Goal: Ask a question

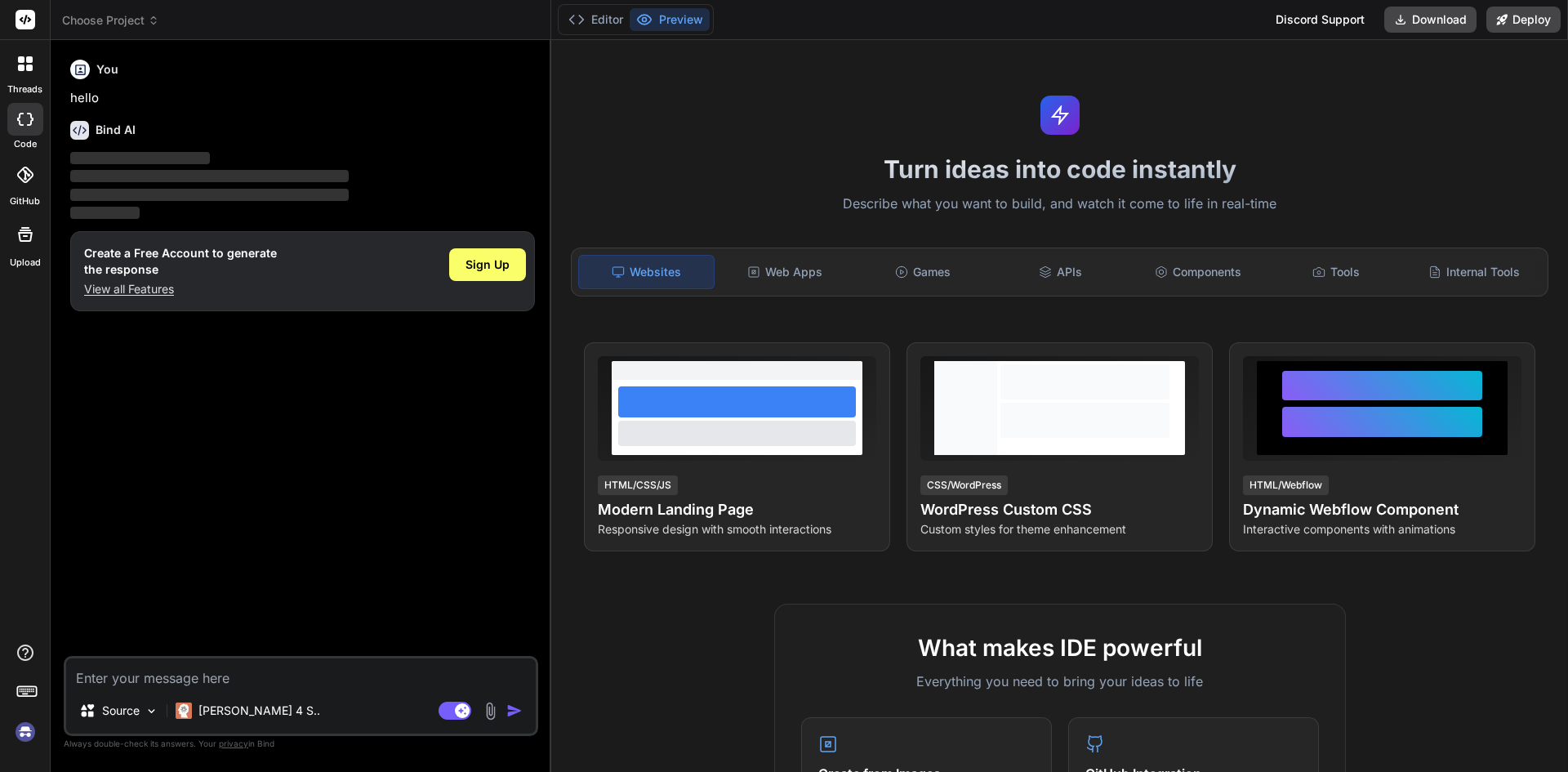
click at [138, 281] on p "View all Features" at bounding box center [180, 288] width 193 height 16
type textarea "x"
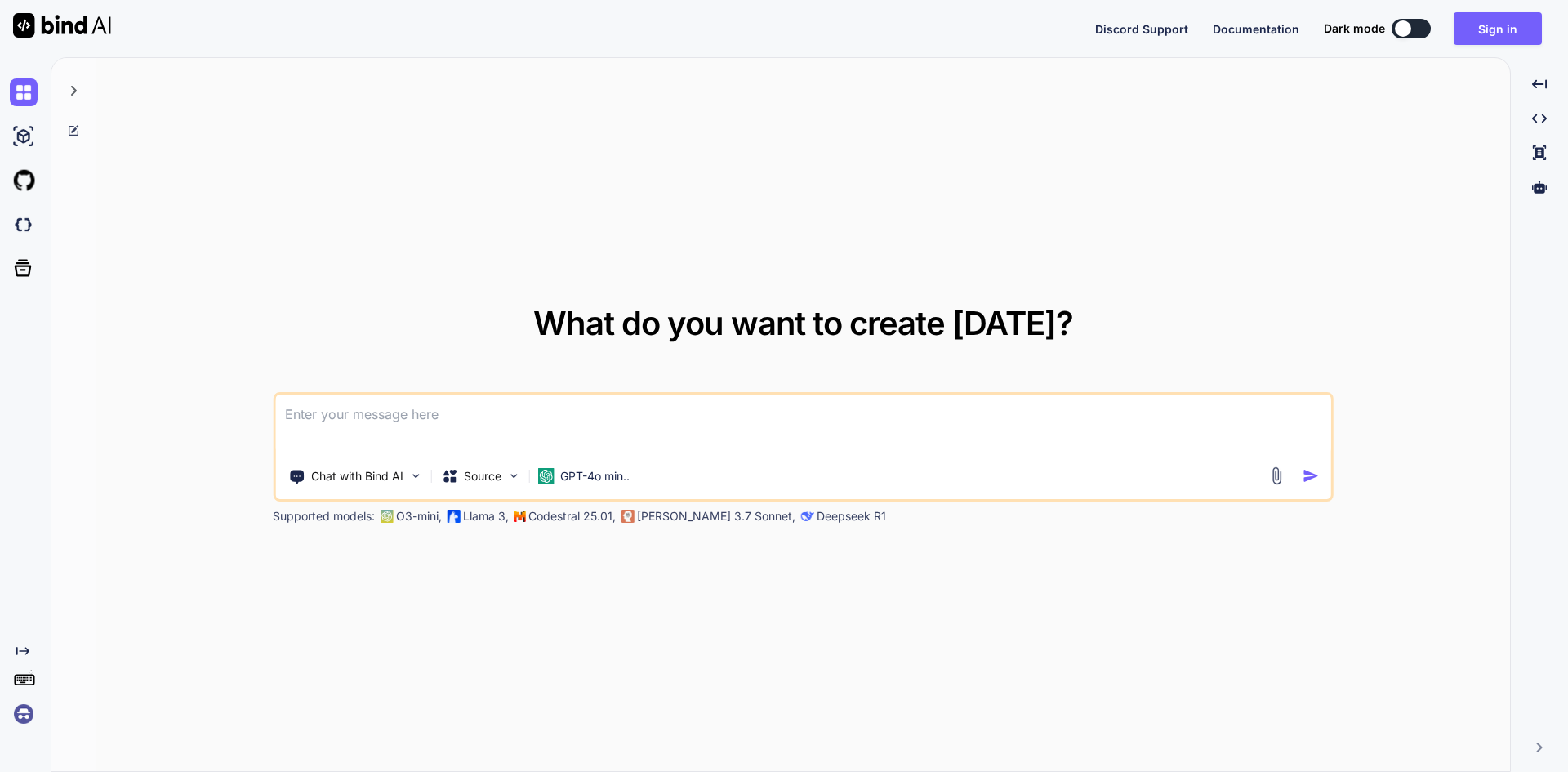
click at [396, 414] on textarea at bounding box center [803, 425] width 1056 height 61
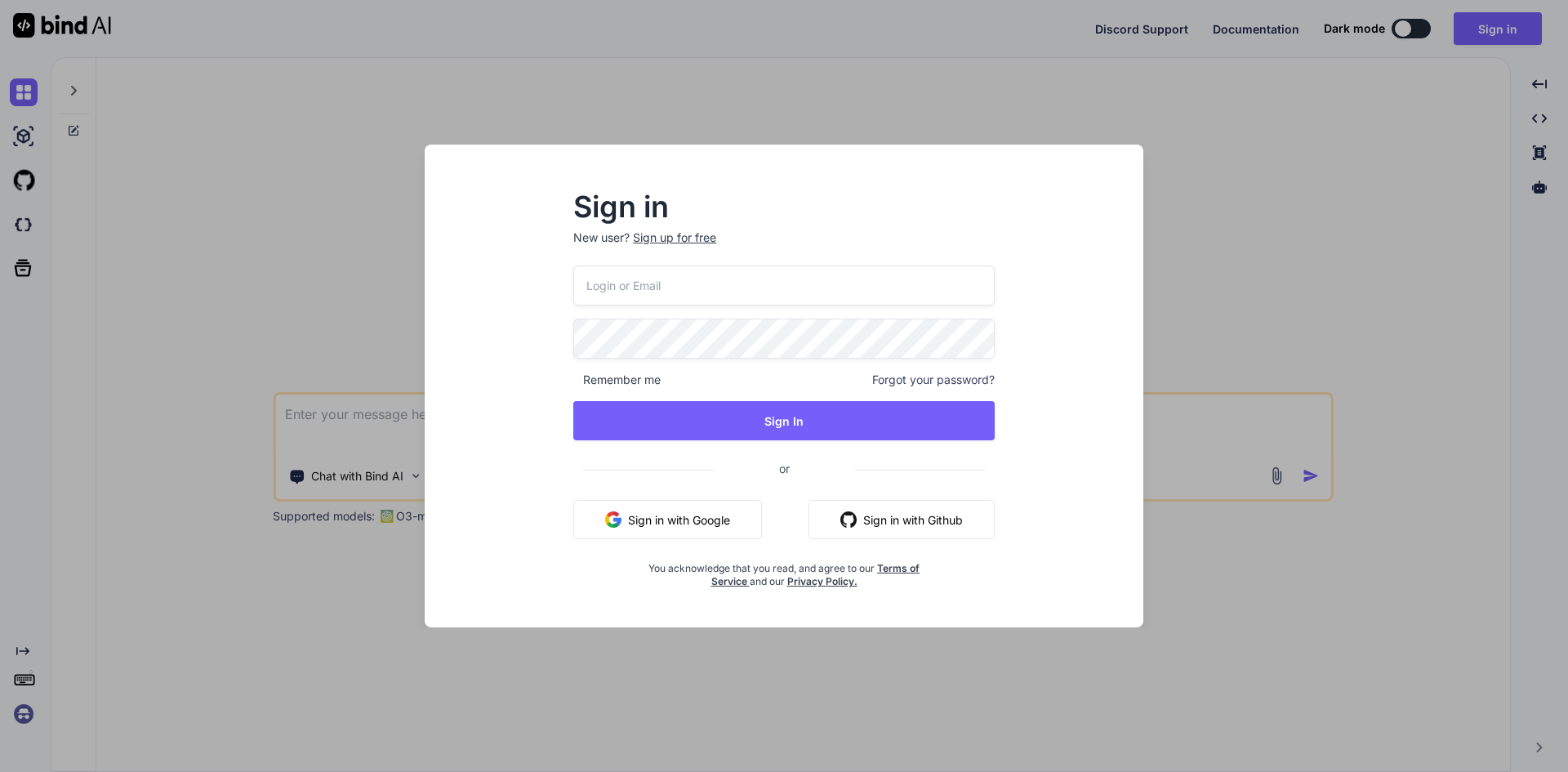
click at [669, 279] on input "email" at bounding box center [784, 286] width 421 height 40
type input "aitech@yopmail.com"
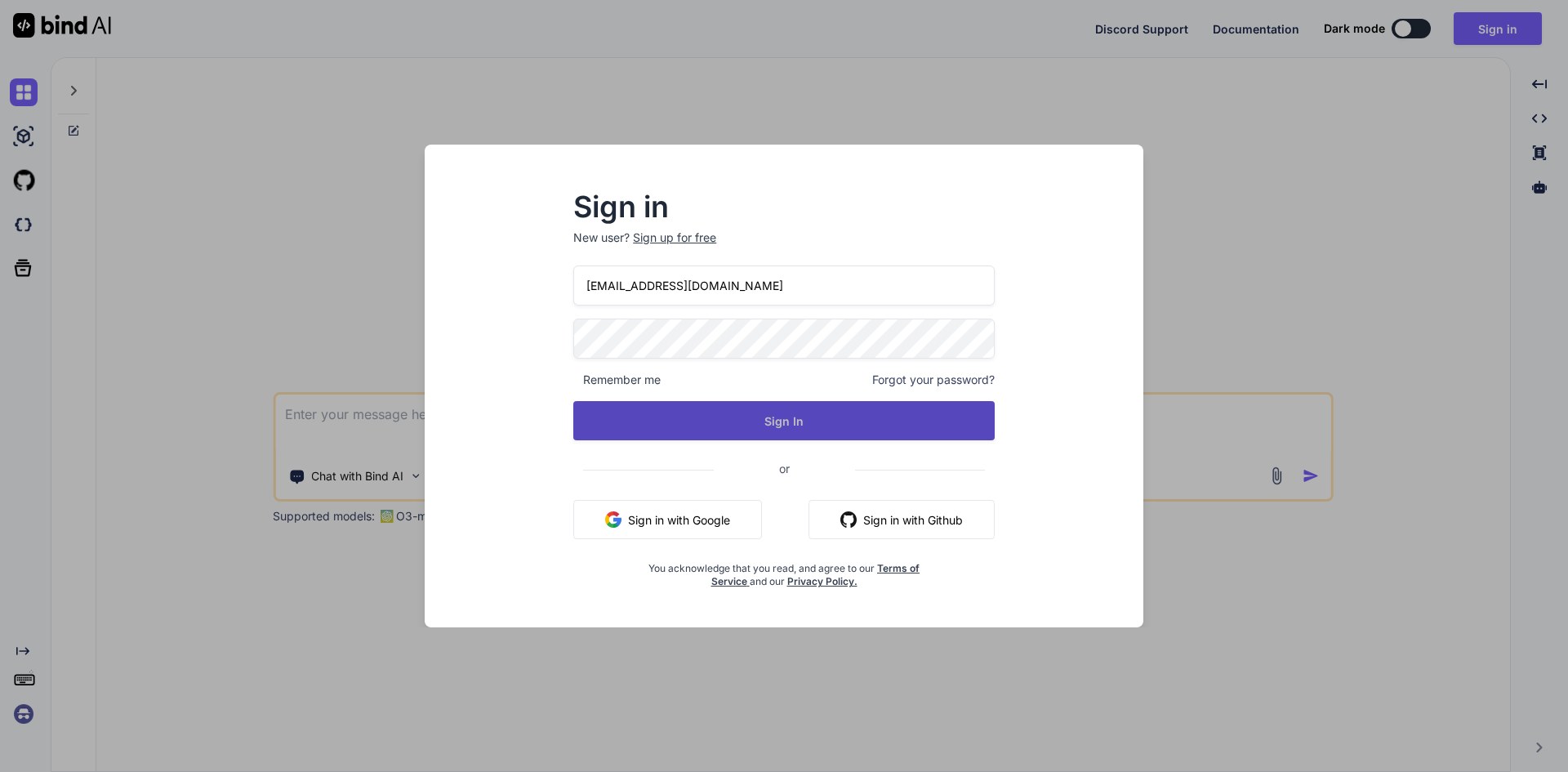
click at [758, 410] on button "Sign In" at bounding box center [784, 420] width 421 height 40
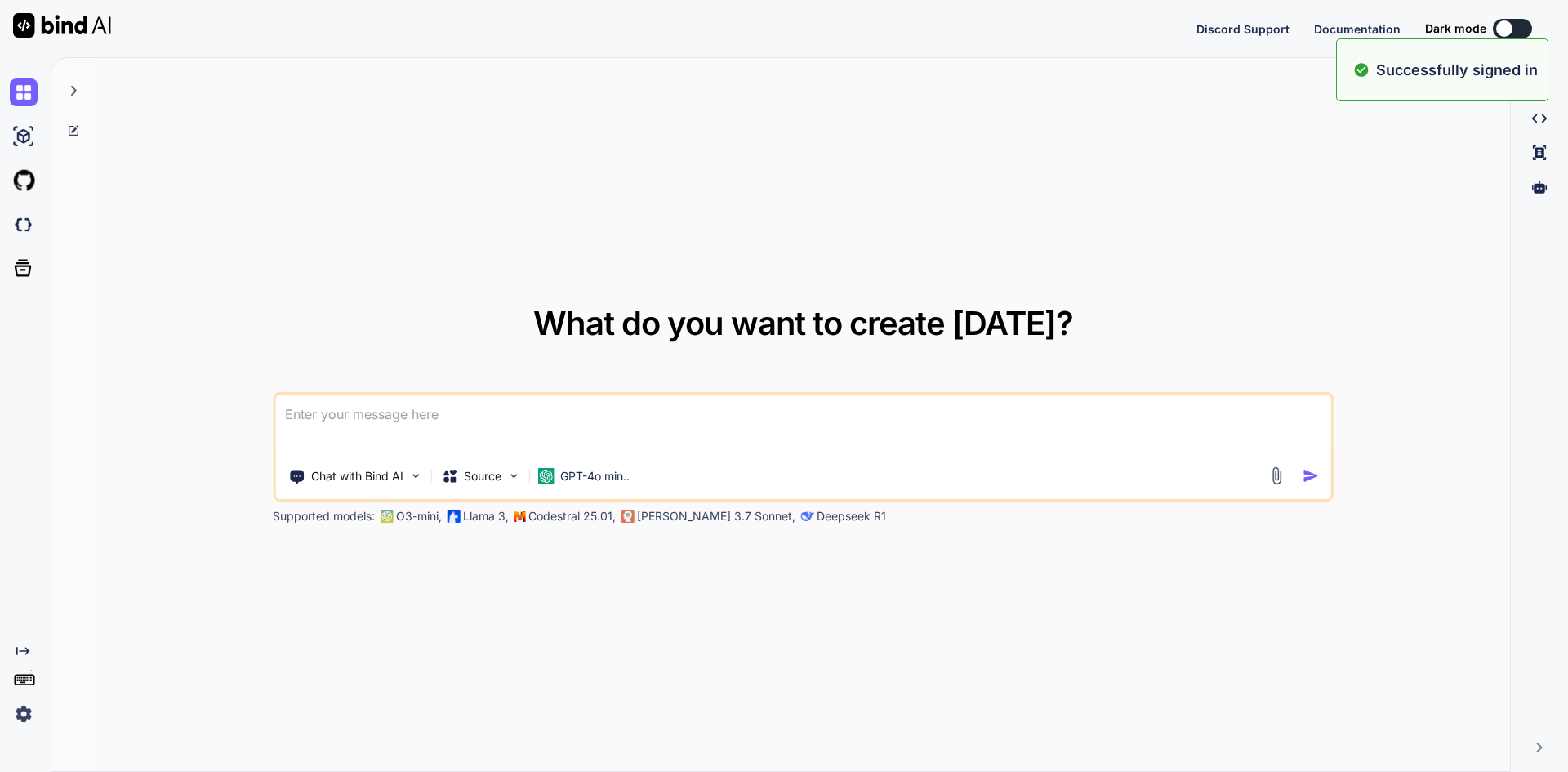
click at [416, 415] on textarea at bounding box center [803, 425] width 1056 height 61
type textarea "x"
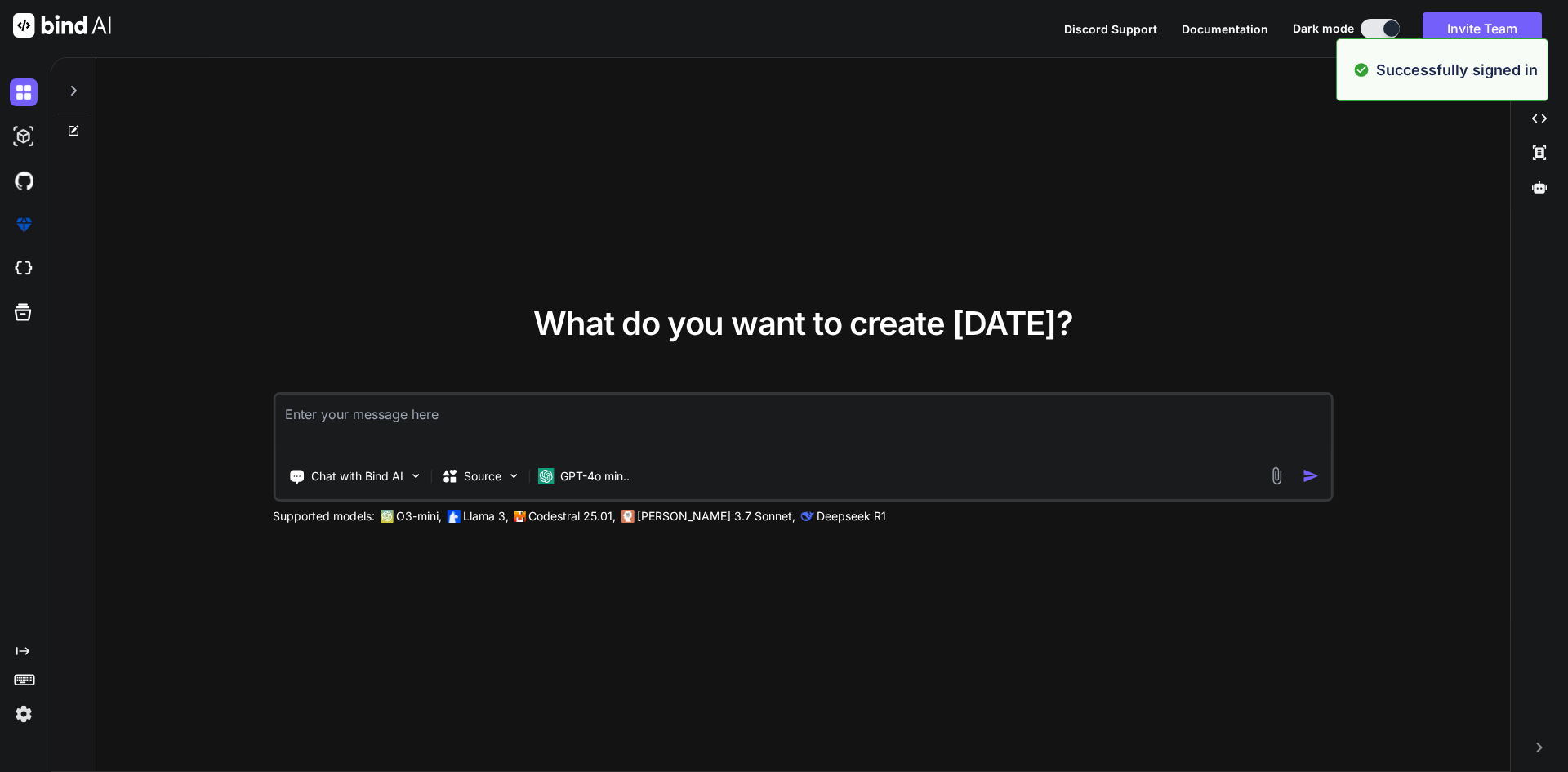
paste textarea ""clid": "\"\" <5147000764>", "clid": "\"DEMO ORION\" <5143129514>", "clid": "\"…"
type textarea ""clid": "\"\" <5147000764>", "clid": "\"DEMO ORION\" <5143129514>", "clid": "\"…"
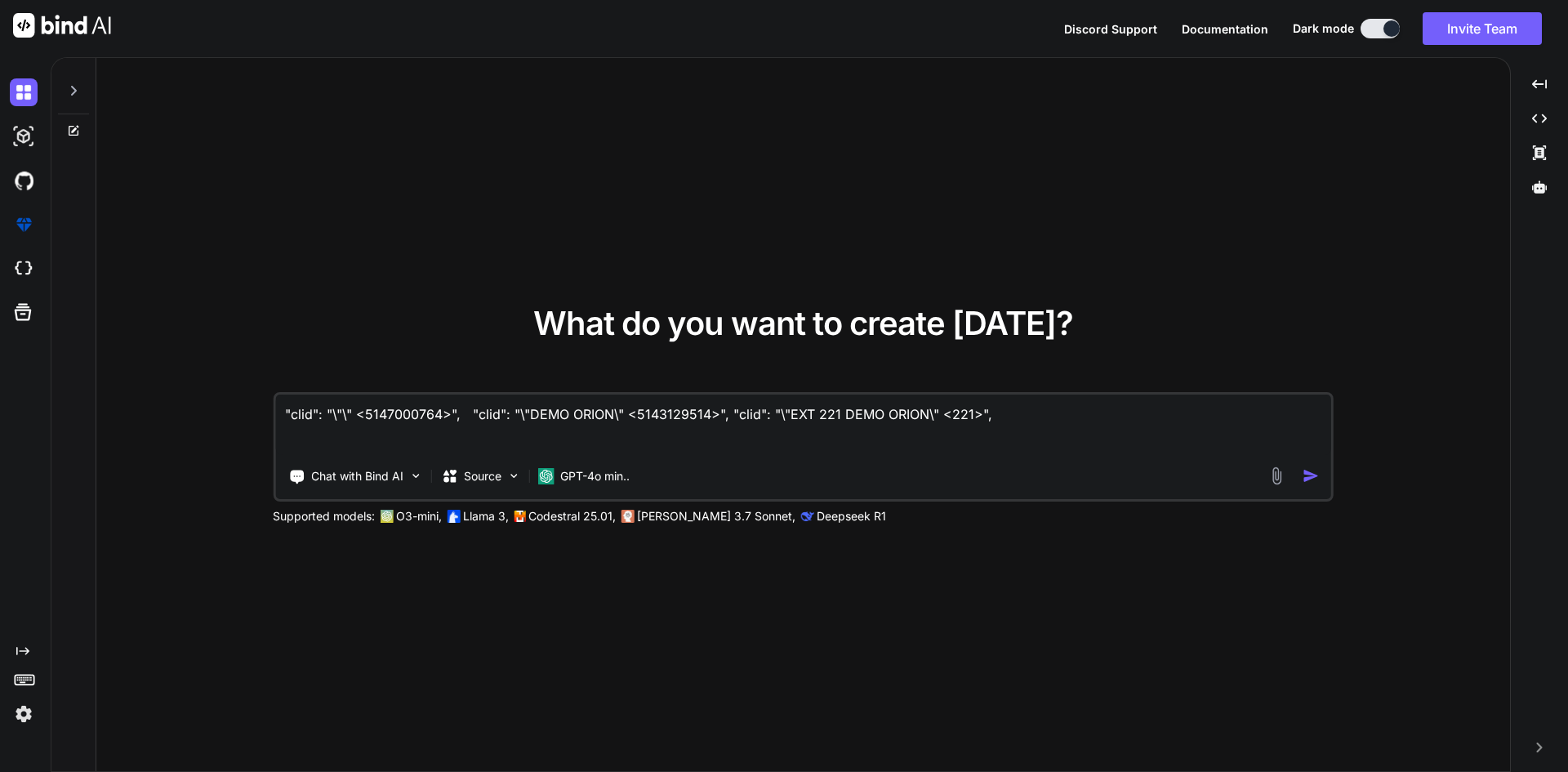
click at [468, 414] on textarea ""clid": "\"\" <5147000764>", "clid": "\"DEMO ORION\" <5143129514>", "clid": "\"…" at bounding box center [803, 425] width 1056 height 61
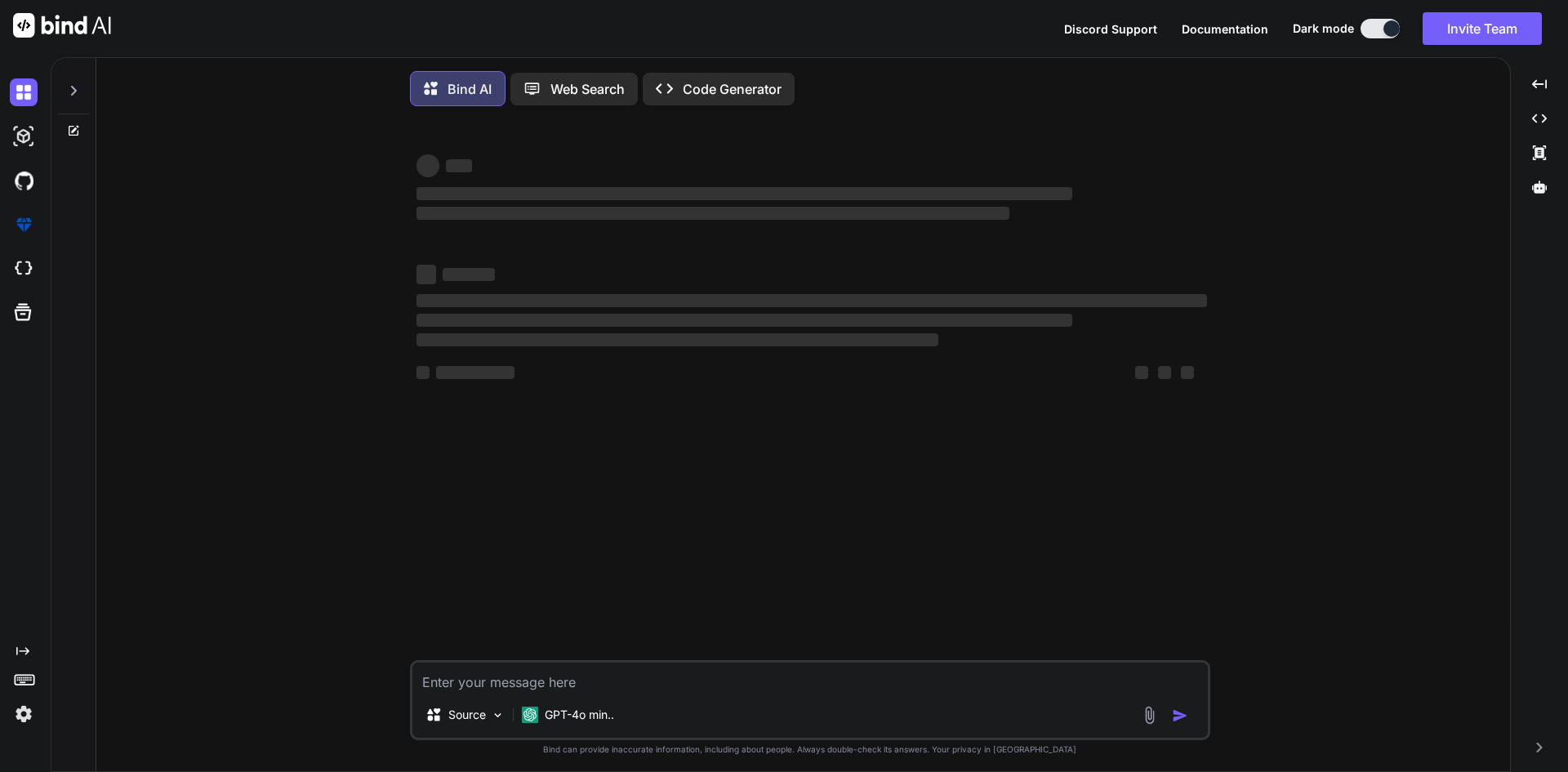
type textarea "x"
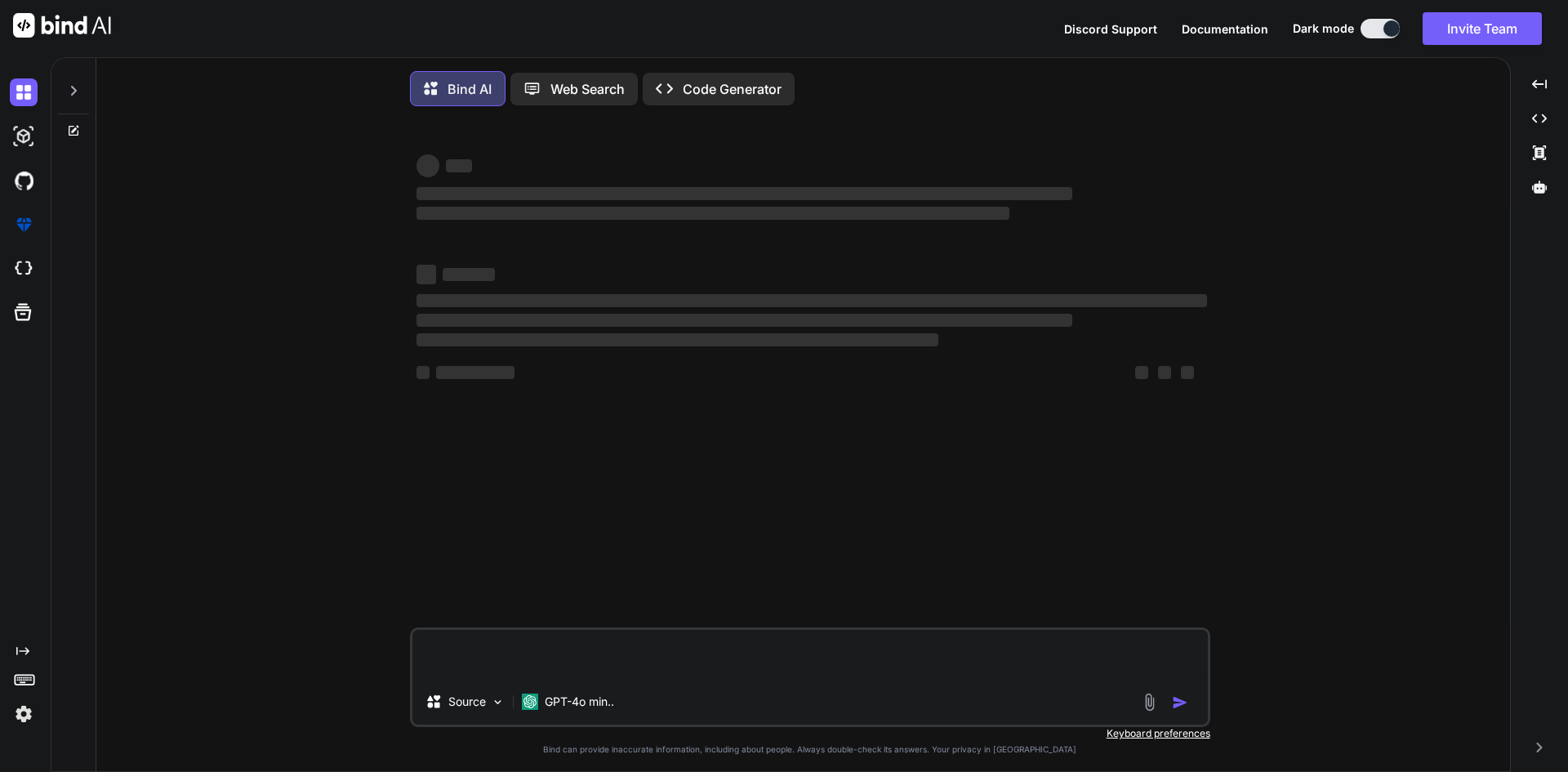
scroll to position [8, 0]
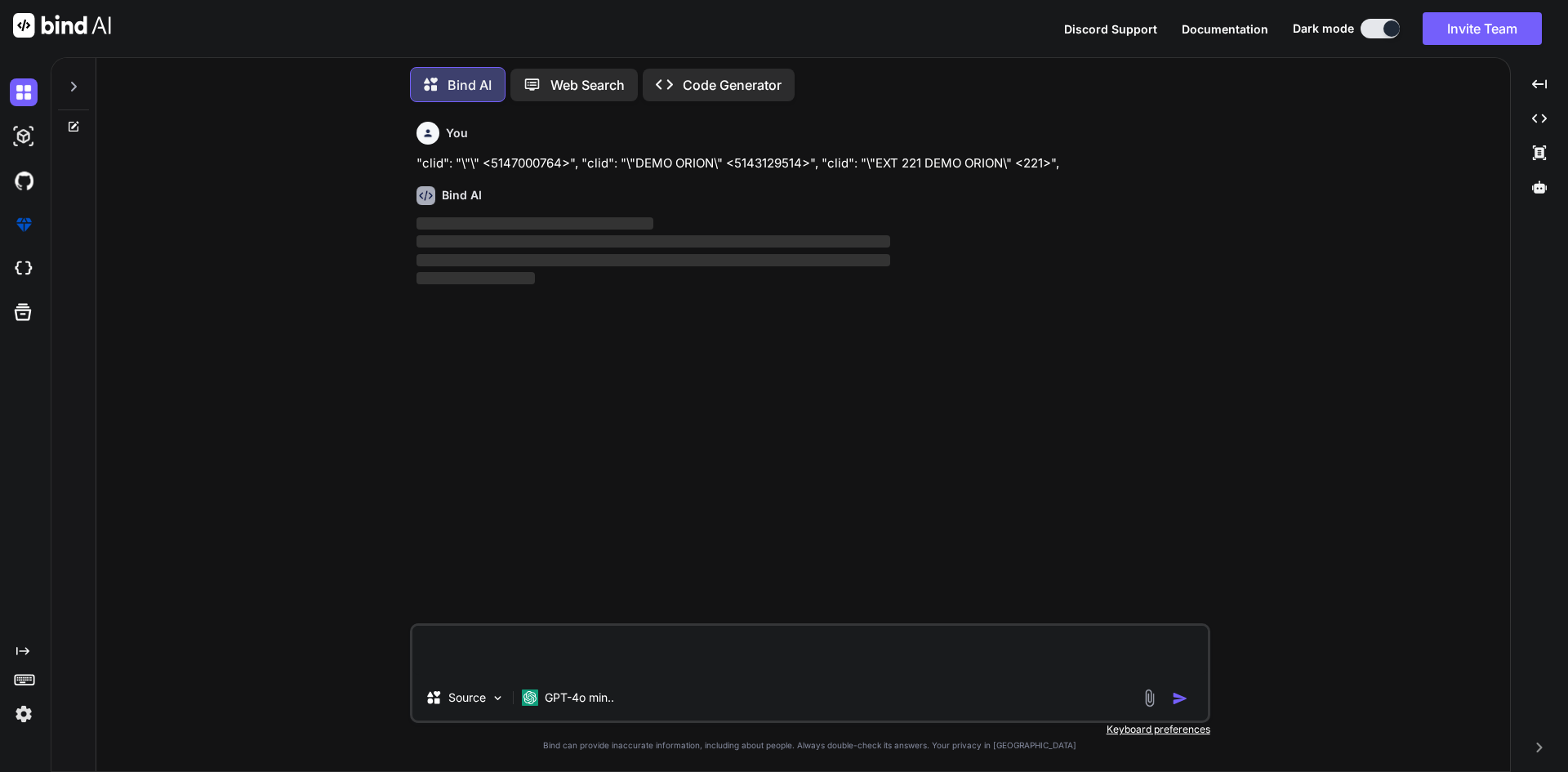
click at [515, 648] on textarea at bounding box center [810, 650] width 795 height 49
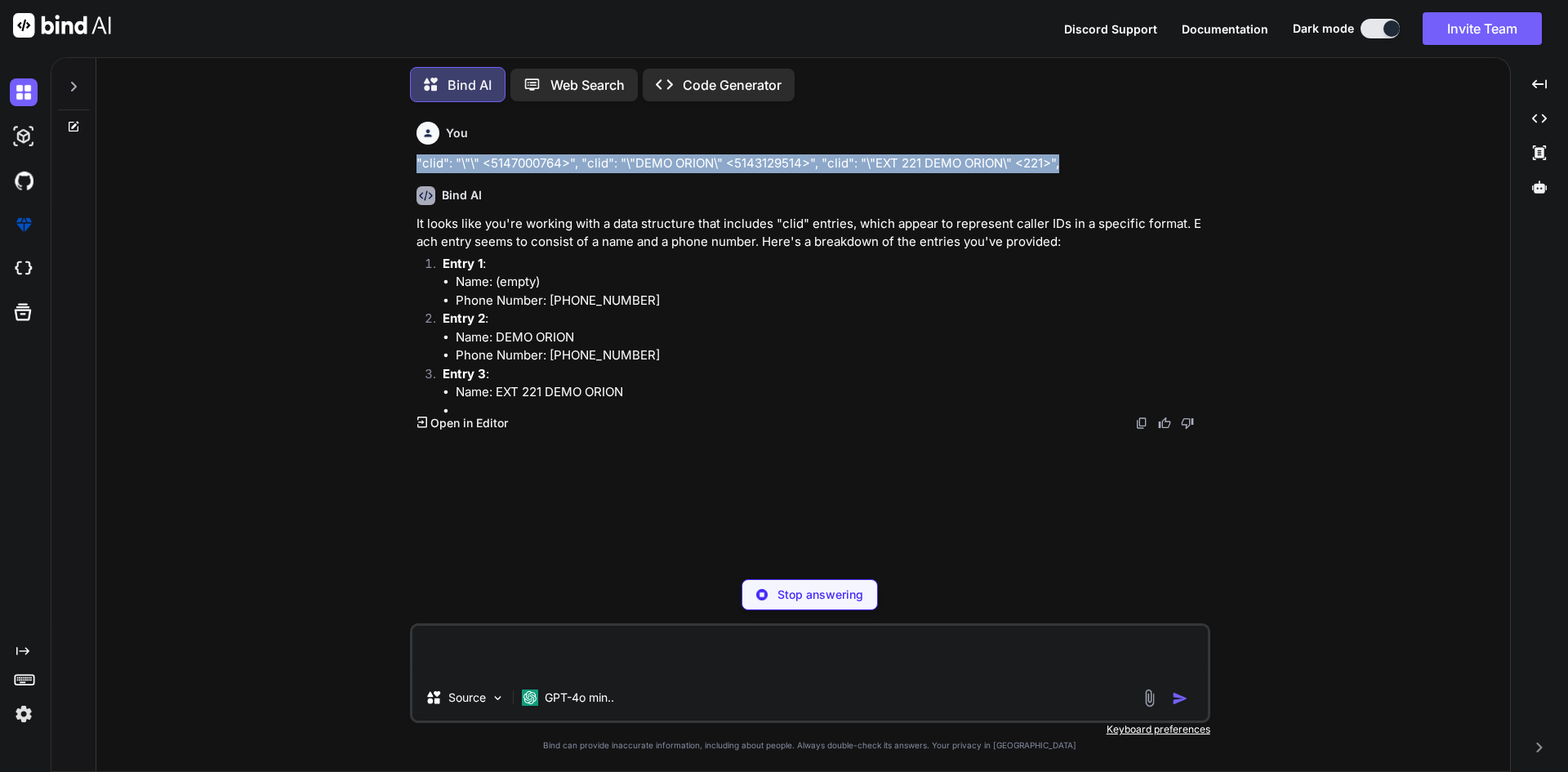
drag, startPoint x: 414, startPoint y: 157, endPoint x: 1065, endPoint y: 158, distance: 651.0
click at [1065, 158] on div "You "clid": "\"\" <5147000764>", "clid": "\"DEMO ORION\" <5143129514>", "clid":…" at bounding box center [812, 341] width 797 height 451
type textarea "x"
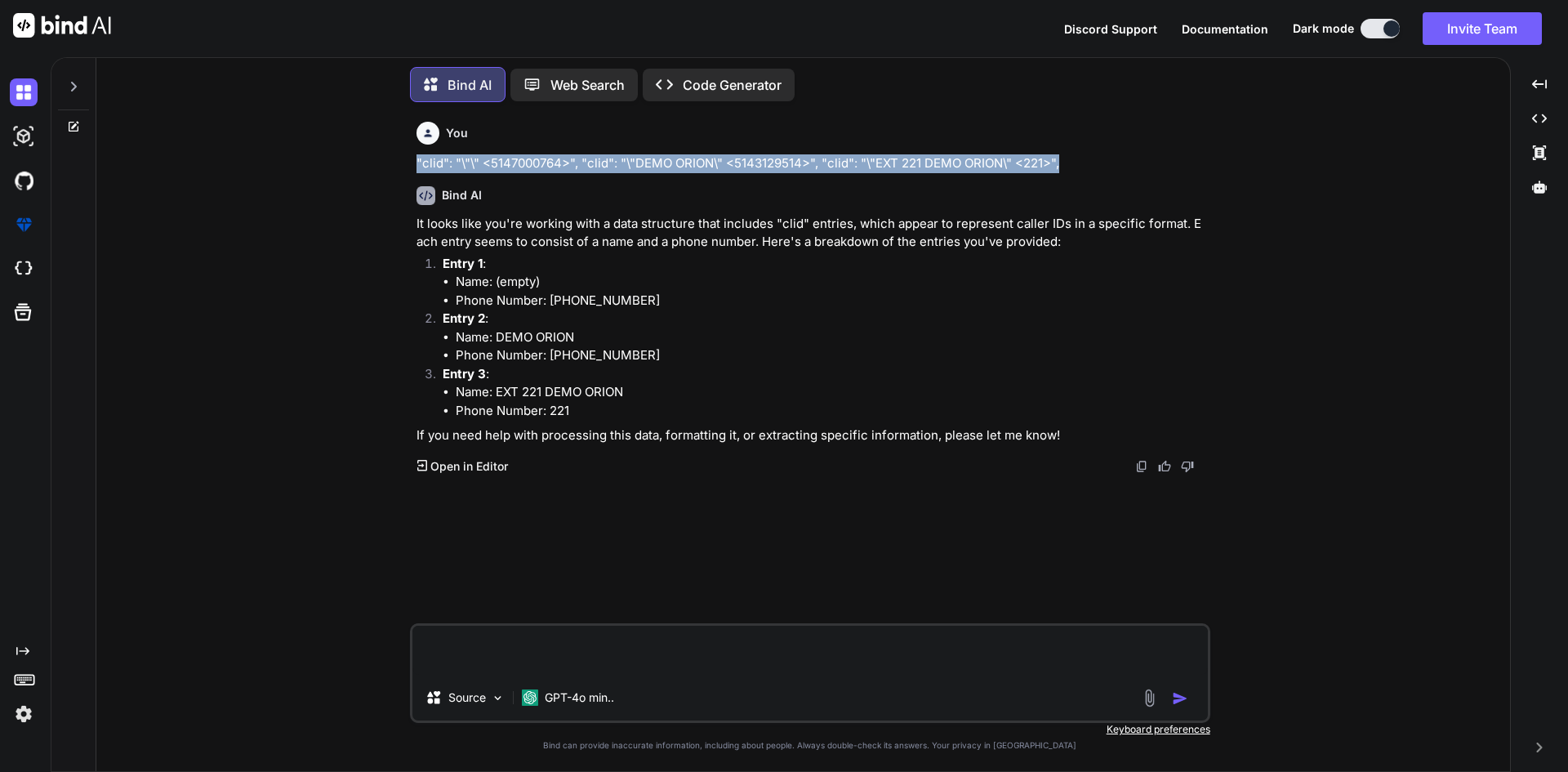
click at [529, 631] on textarea at bounding box center [810, 650] width 795 height 49
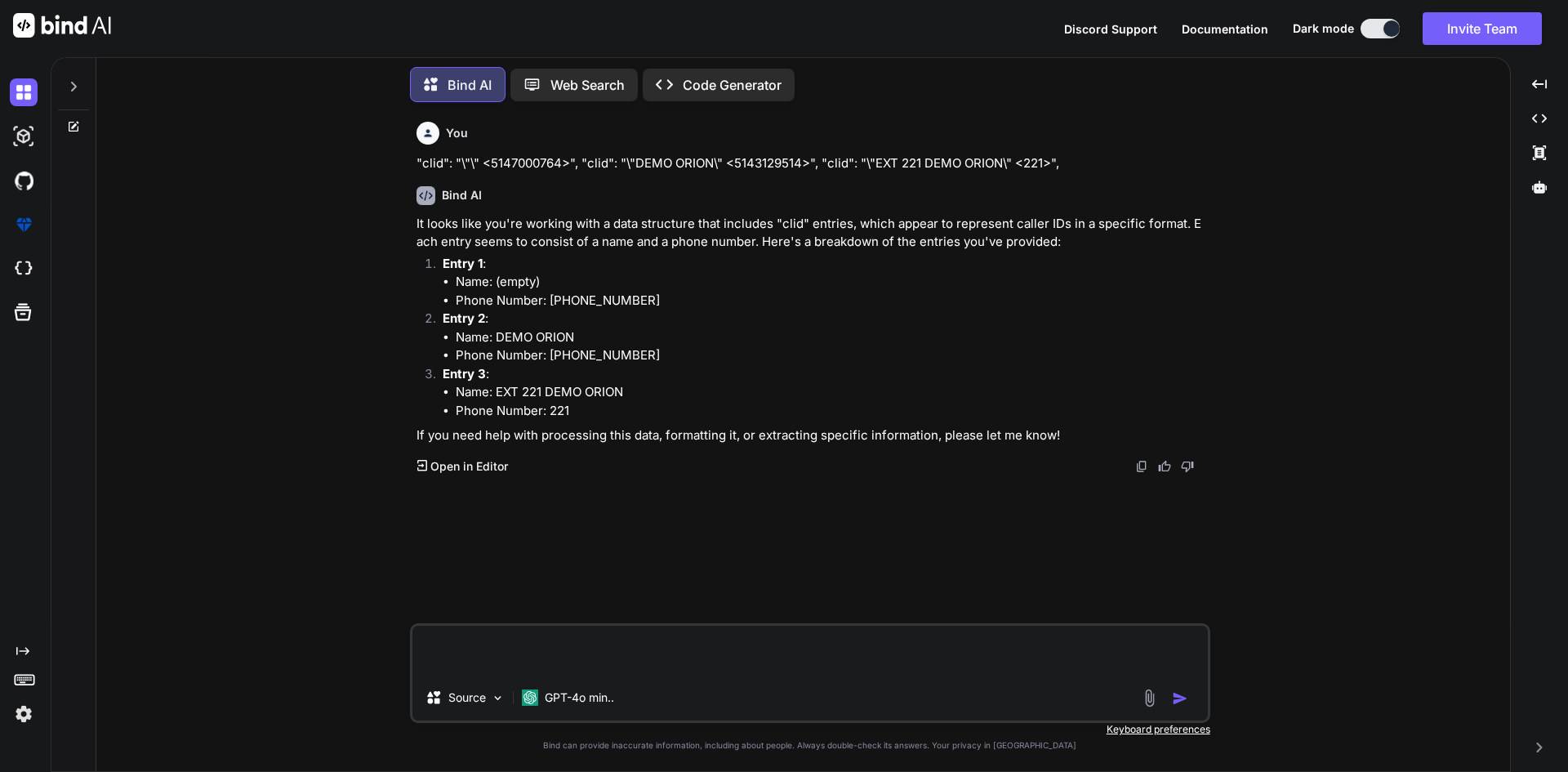
paste textarea ""clid": "\"\" <44343434>", "clid": "\"DEMO ORION\" <+4343432424>", "clid": "\"E…"
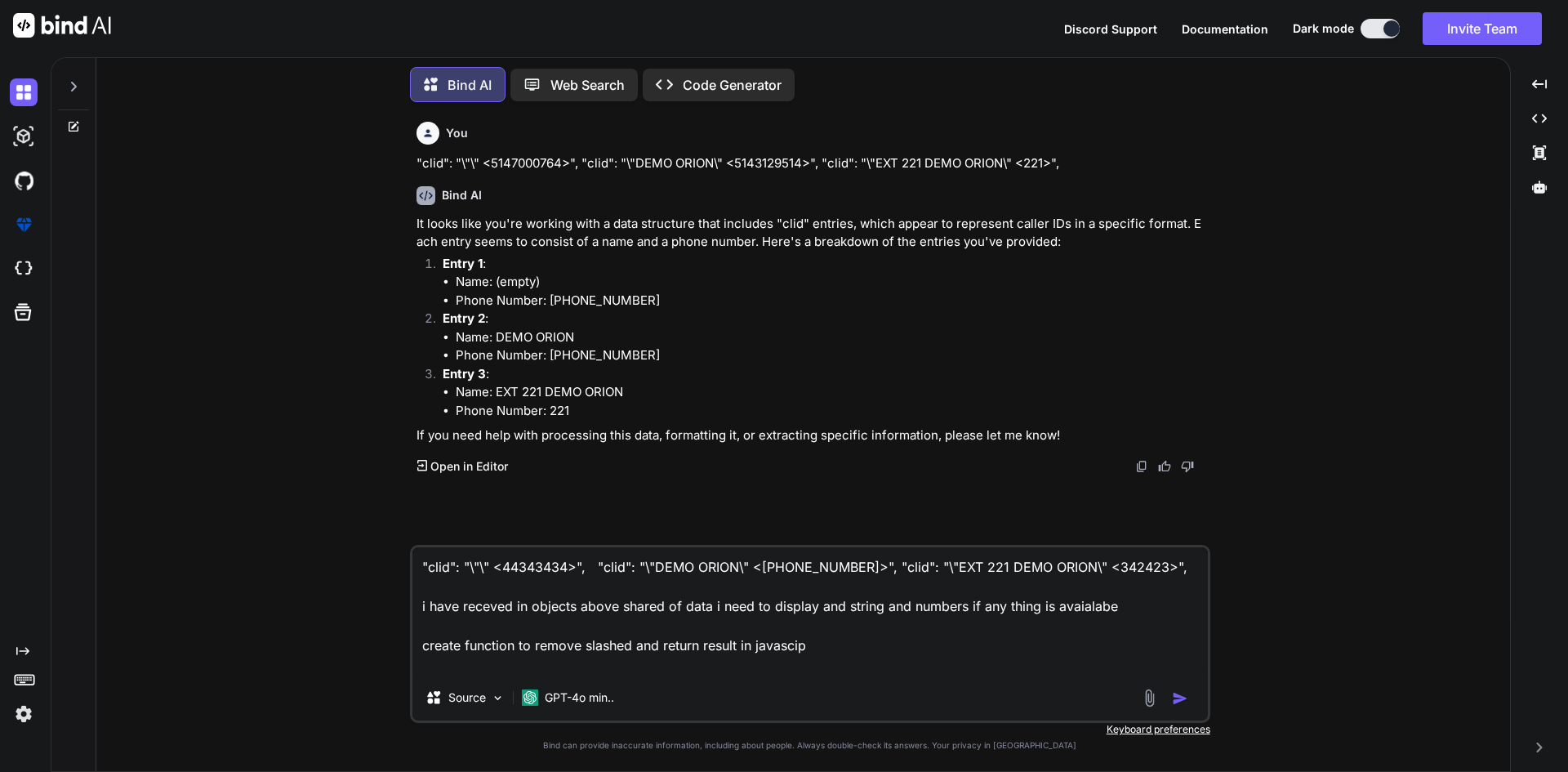
type textarea ""clid": "\"\" <44343434>", "clid": "\"DEMO ORION\" <+4343432424>", "clid": "\"E…"
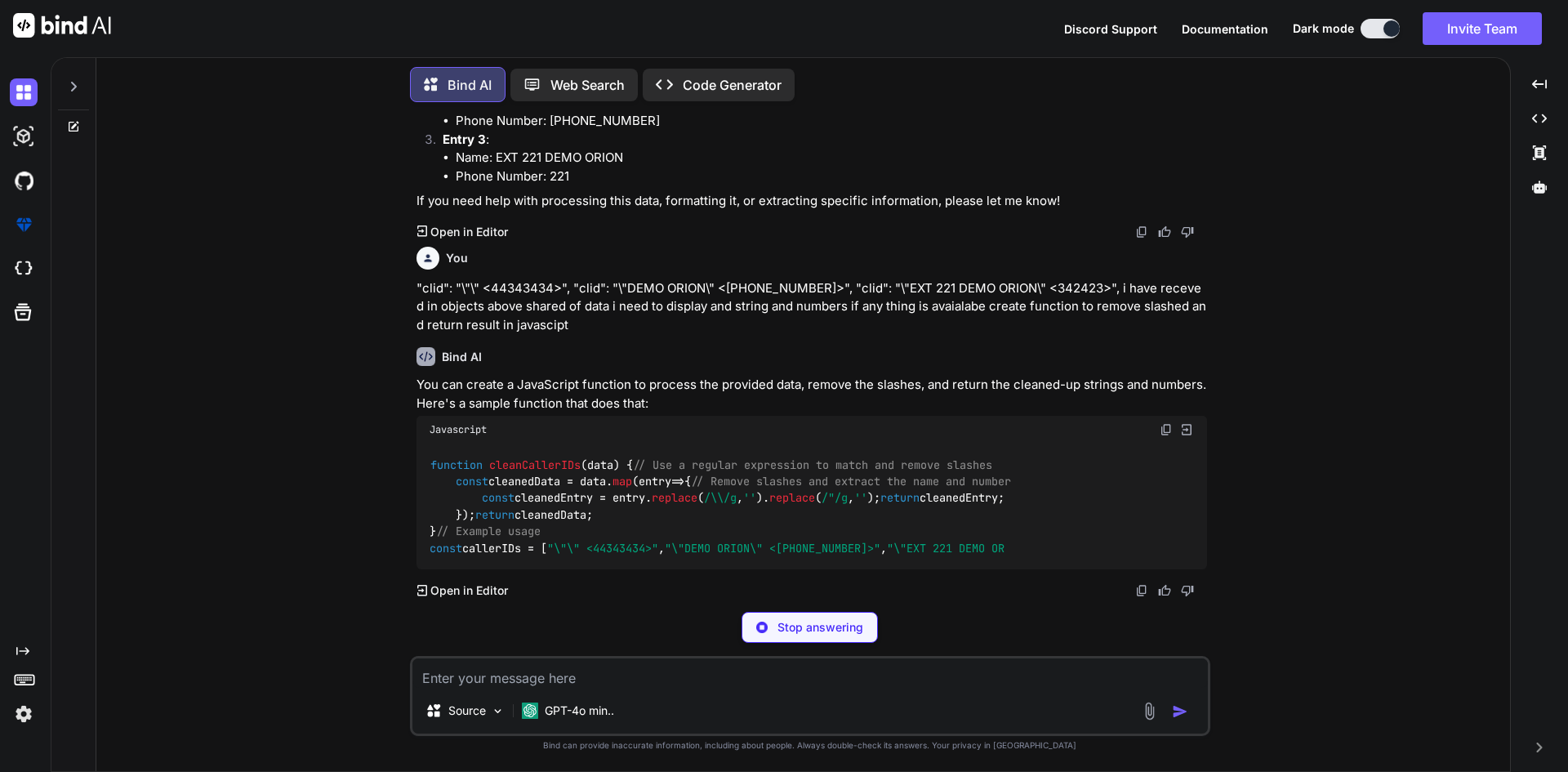
scroll to position [401, 0]
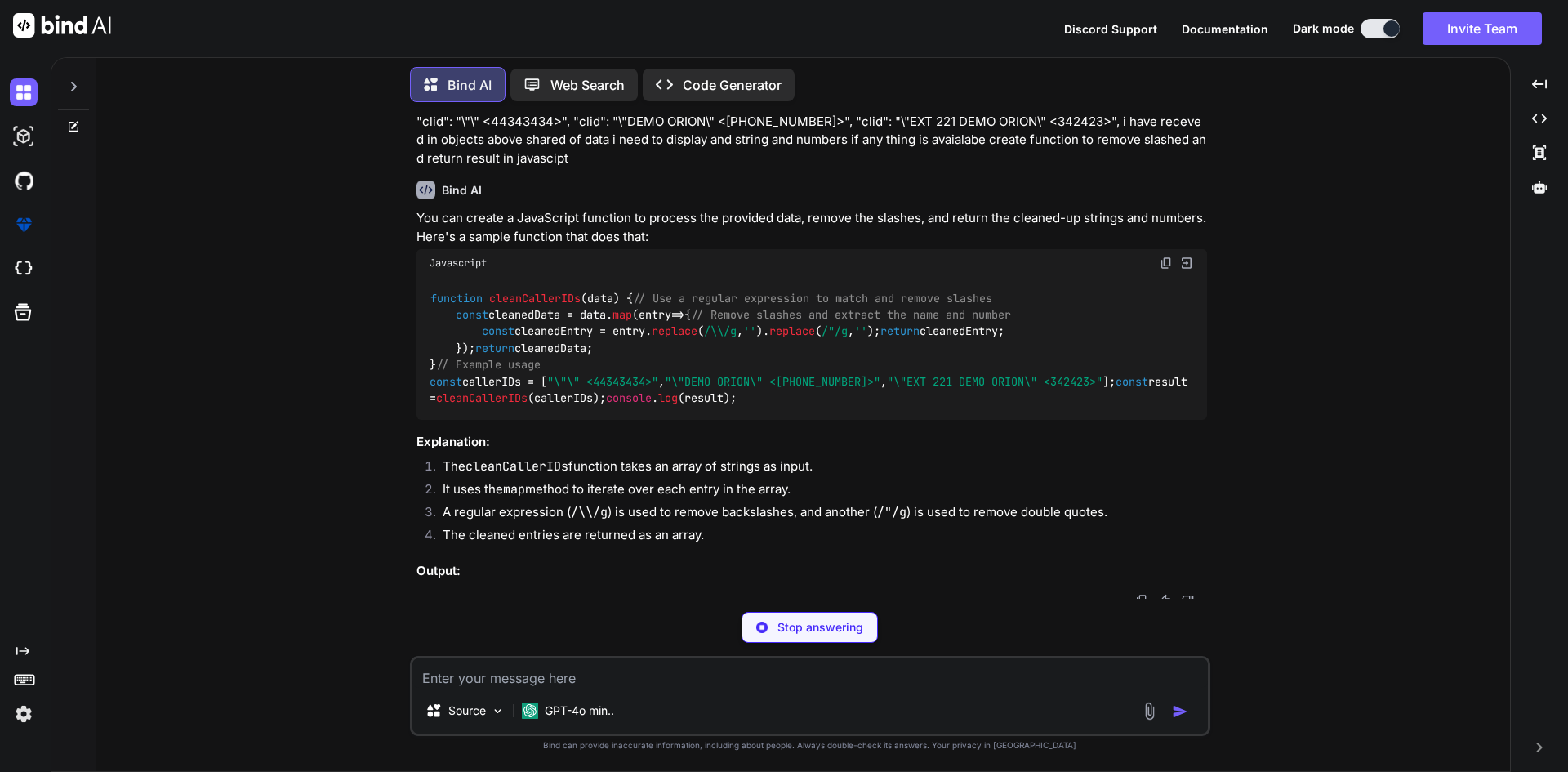
click at [487, 373] on span "// Example usage" at bounding box center [488, 364] width 104 height 14
click at [490, 407] on code "function cleanCallerIDs ( data ) { // Use a regular expression to match and rem…" at bounding box center [811, 348] width 764 height 117
copy code "callerIDs"
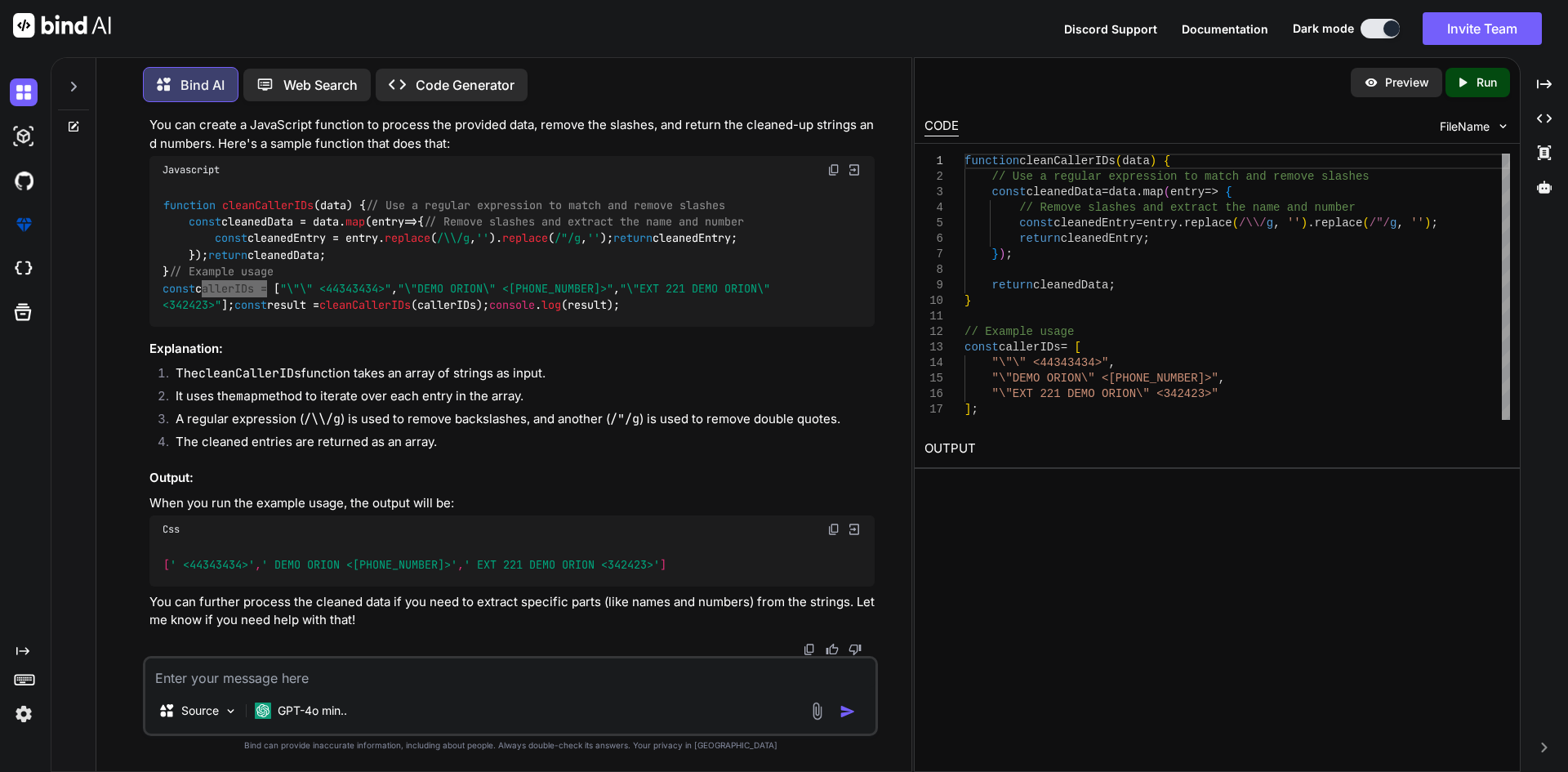
scroll to position [483, 0]
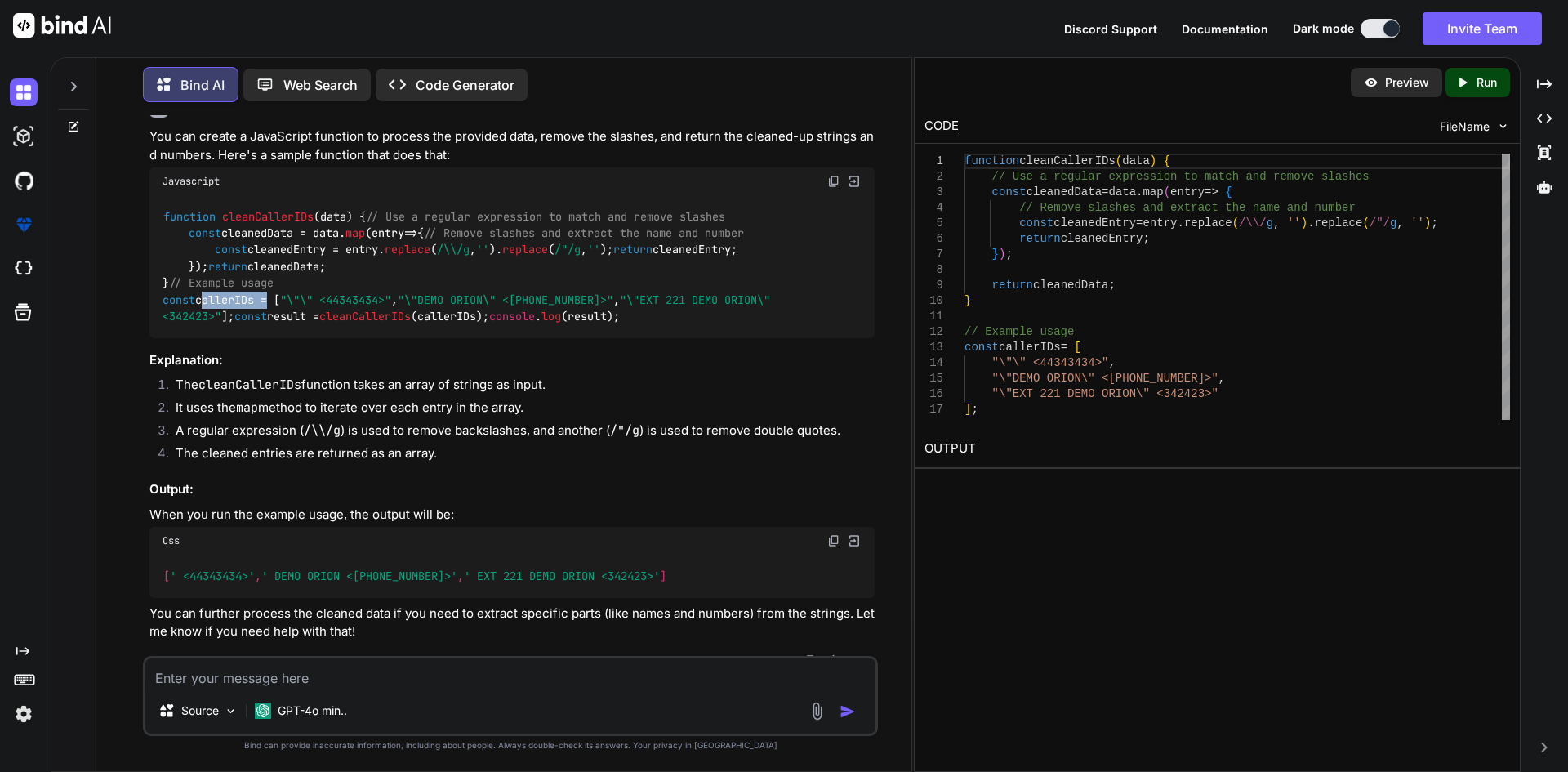
click at [457, 338] on div "function cleanCallerIDs ( data ) { // Use a regular expression to match and rem…" at bounding box center [512, 267] width 726 height 143
click at [457, 338] on div "function cleanCallerIDs ( data ) { // Use a regular expression to match and rem…" at bounding box center [512, 267] width 726 height 143
copy code "function cleanCallerIDs ( data ) { // Use a regular expression to match and rem…"
drag, startPoint x: 457, startPoint y: 508, endPoint x: 169, endPoint y: 216, distance: 410.1
click at [169, 216] on div "function cleanCallerIDs ( data ) { // Use a regular expression to match and rem…" at bounding box center [512, 267] width 726 height 143
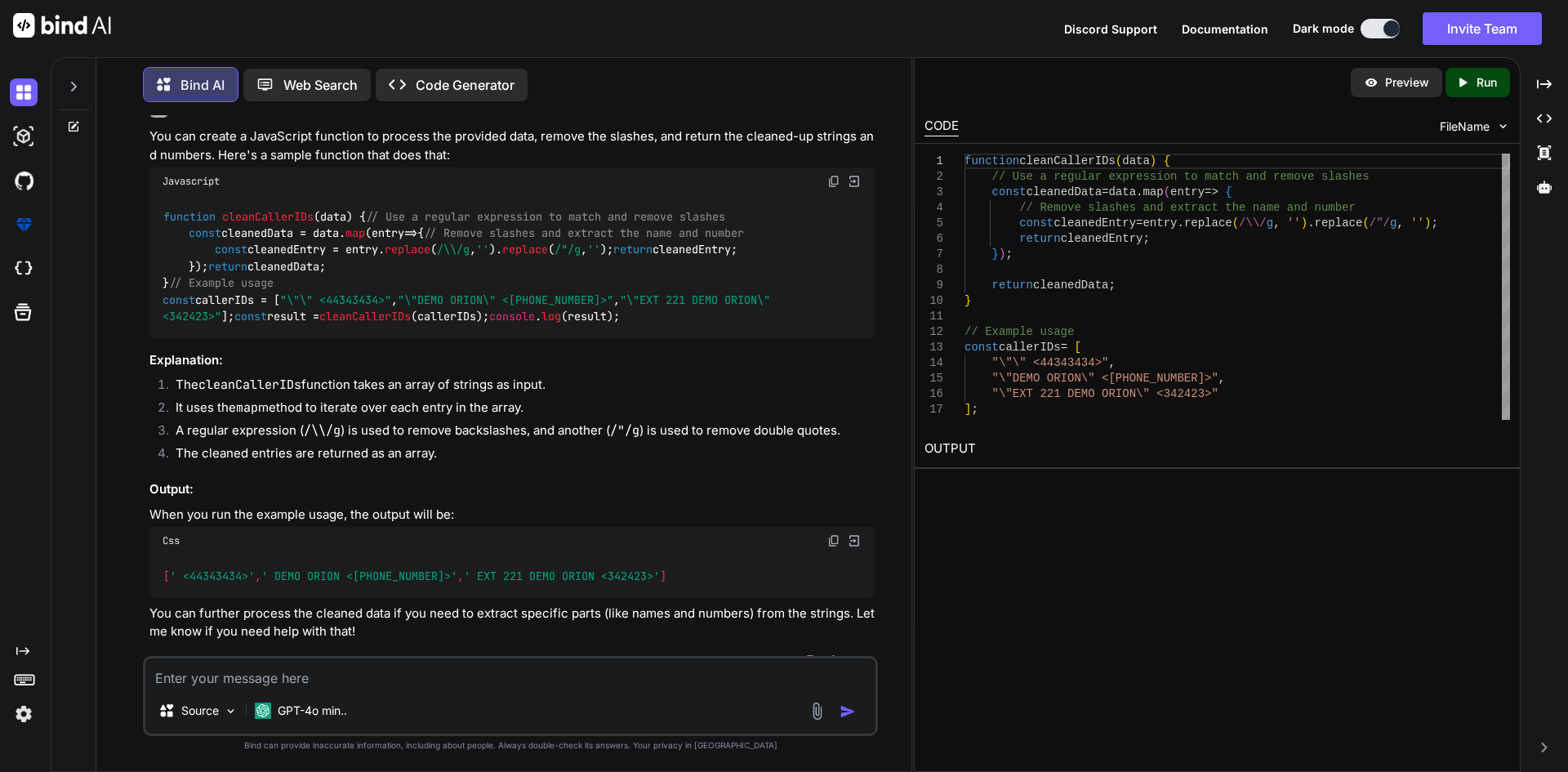
click at [198, 338] on div "function cleanCallerIDs ( data ) { // Use a regular expression to match and rem…" at bounding box center [512, 267] width 726 height 143
click at [235, 338] on div "function cleanCallerIDs ( data ) { // Use a regular expression to match and rem…" at bounding box center [512, 267] width 726 height 143
drag, startPoint x: 174, startPoint y: 355, endPoint x: 156, endPoint y: 207, distance: 149.1
click at [156, 207] on div "function cleanCallerIDs ( data ) { // Use a regular expression to match and rem…" at bounding box center [512, 267] width 726 height 143
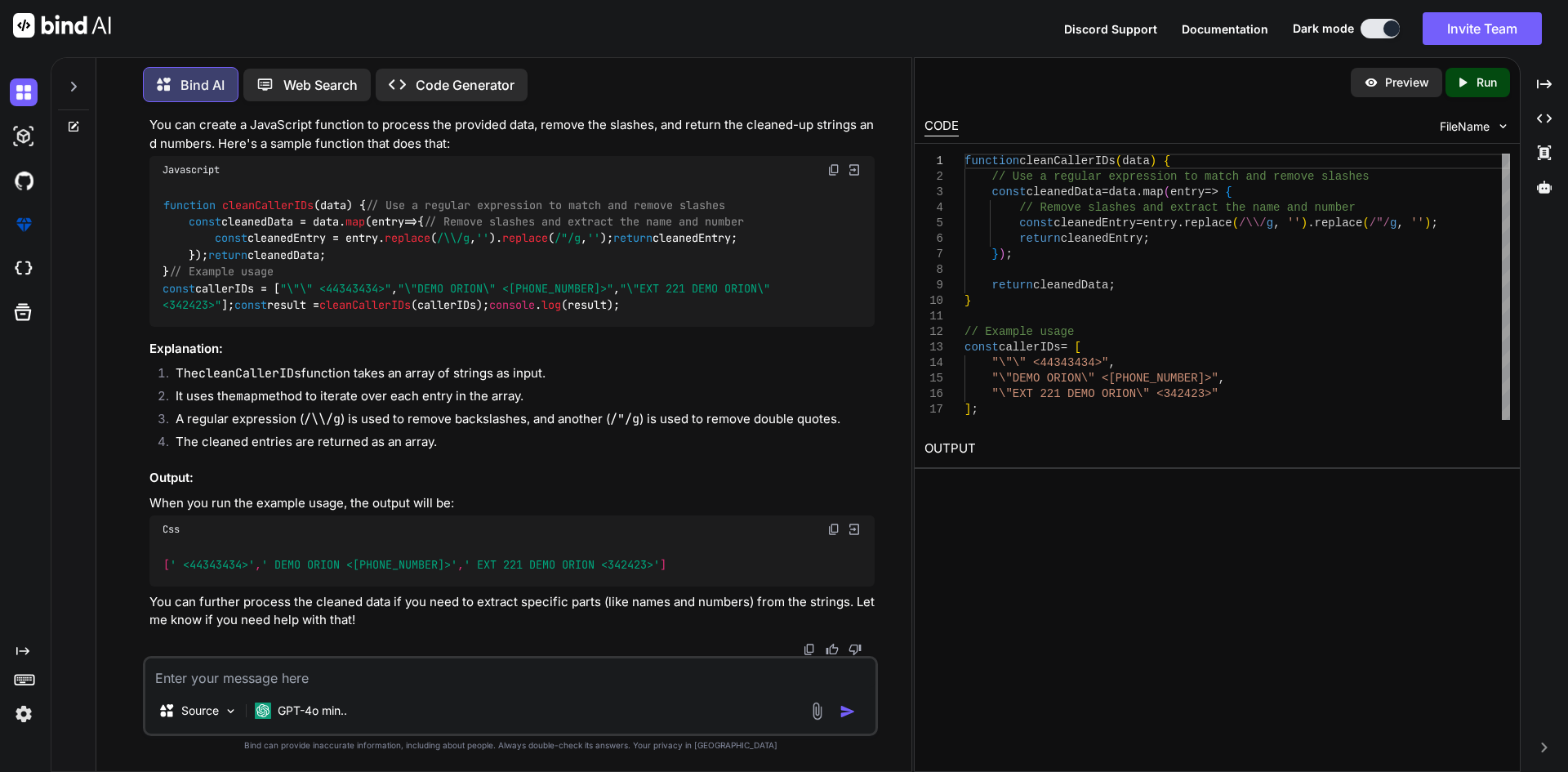
click at [260, 673] on textarea at bounding box center [510, 673] width 730 height 29
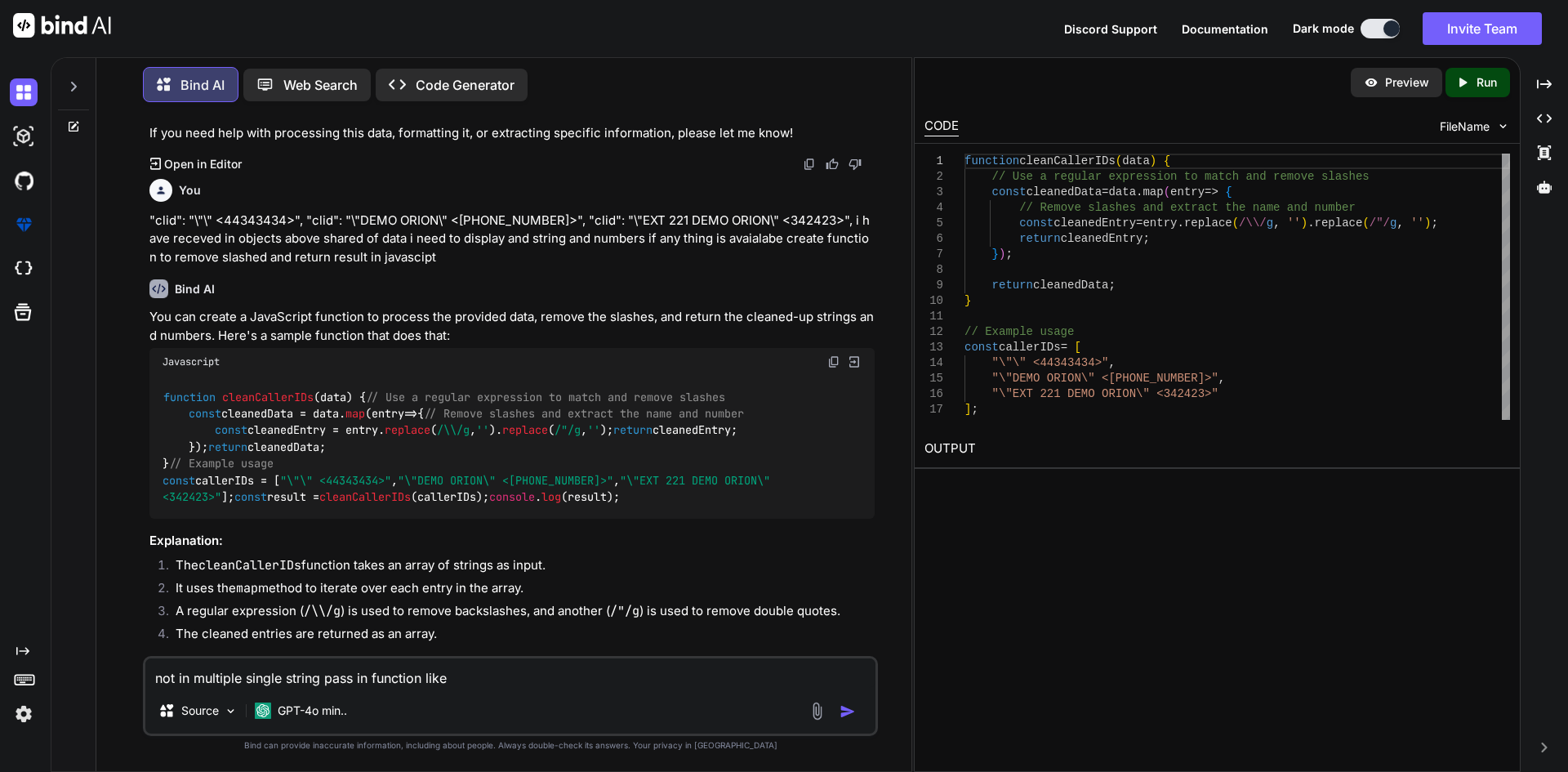
scroll to position [0, 0]
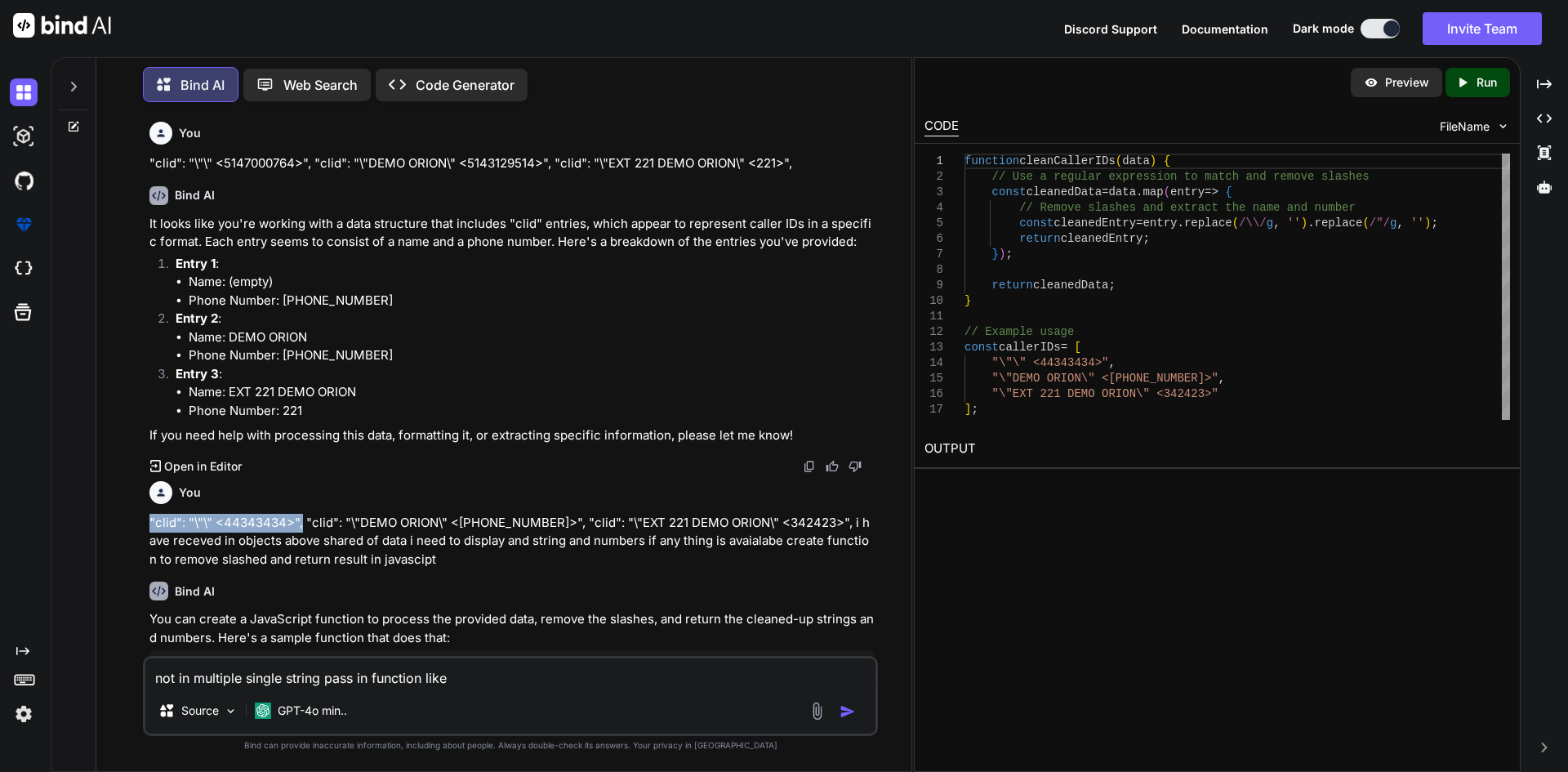
drag, startPoint x: 140, startPoint y: 518, endPoint x: 302, endPoint y: 527, distance: 162.2
click at [302, 527] on div "You "clid": "\"\" <5147000764>", "clid": "\"DEMO ORION\" <5143129514>", "clid":…" at bounding box center [510, 443] width 802 height 656
drag, startPoint x: 304, startPoint y: 520, endPoint x: 559, endPoint y: 523, distance: 255.0
click at [559, 523] on p ""clid": "\"\" <44343434>", "clid": "\"DEMO ORION\" <+4343432424>", "clid": "\"E…" at bounding box center [512, 542] width 726 height 56
copy p ""clid": "\"DEMO ORION\" <+4343432424>","
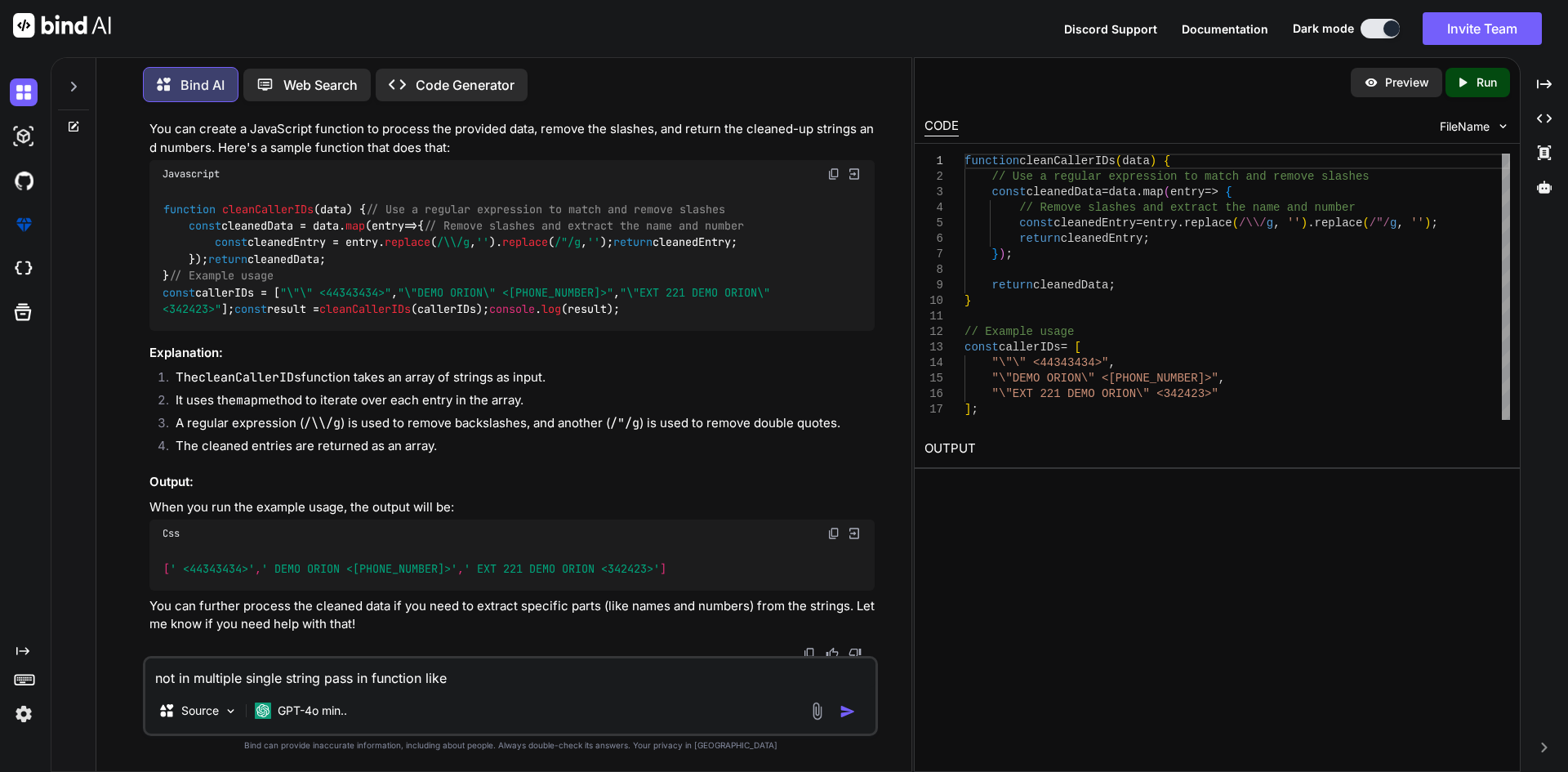
scroll to position [711, 0]
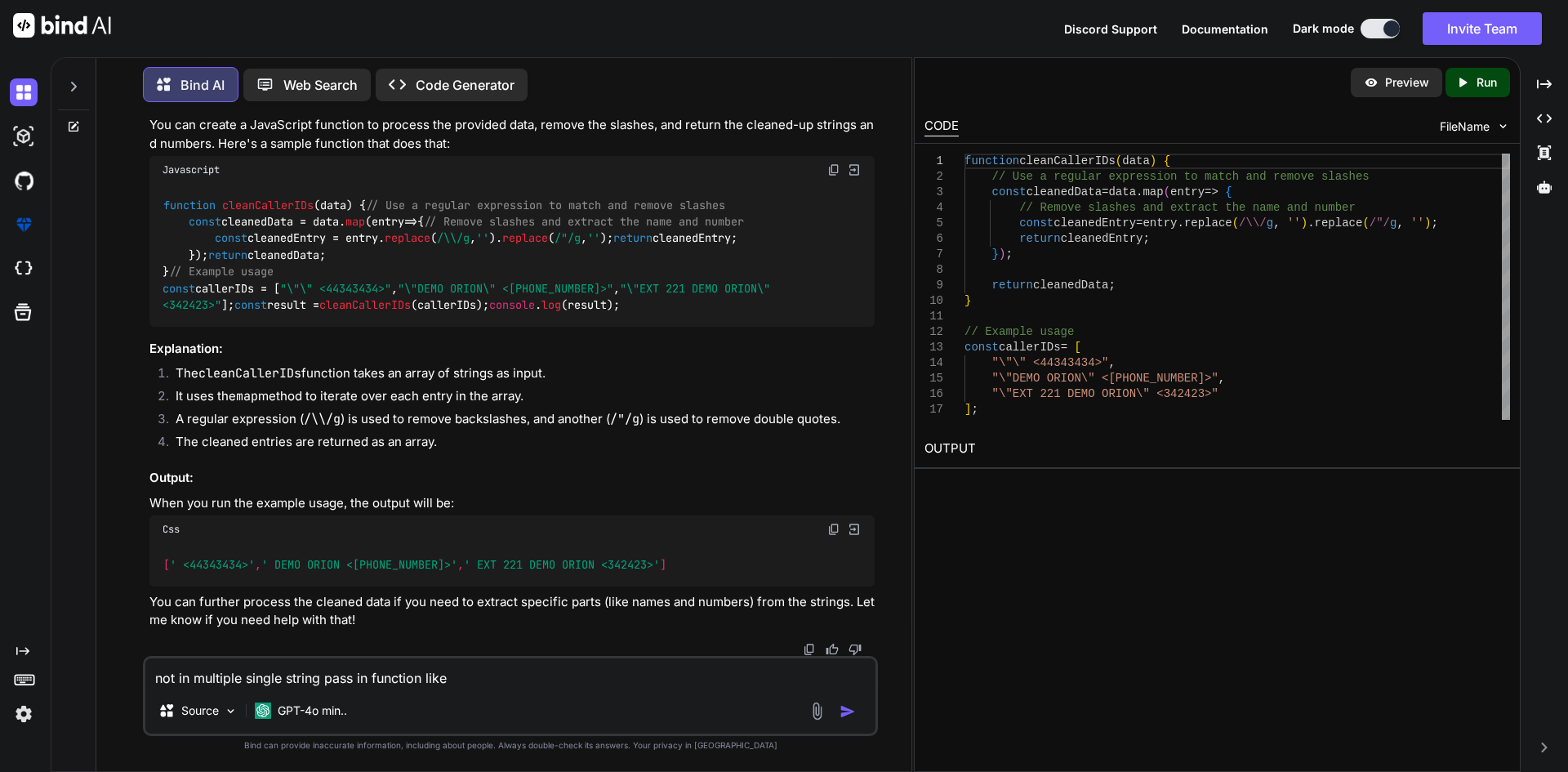
click at [508, 679] on textarea "not in multiple single string pass in function like" at bounding box center [510, 673] width 730 height 29
paste textarea ""clid": "\"DEMO ORION\" <+4343432424>","
type textarea "not in multiple single string pass in function like "clid": "\"DEMO ORION\" <+4…"
click at [847, 714] on img "button" at bounding box center [847, 711] width 16 height 16
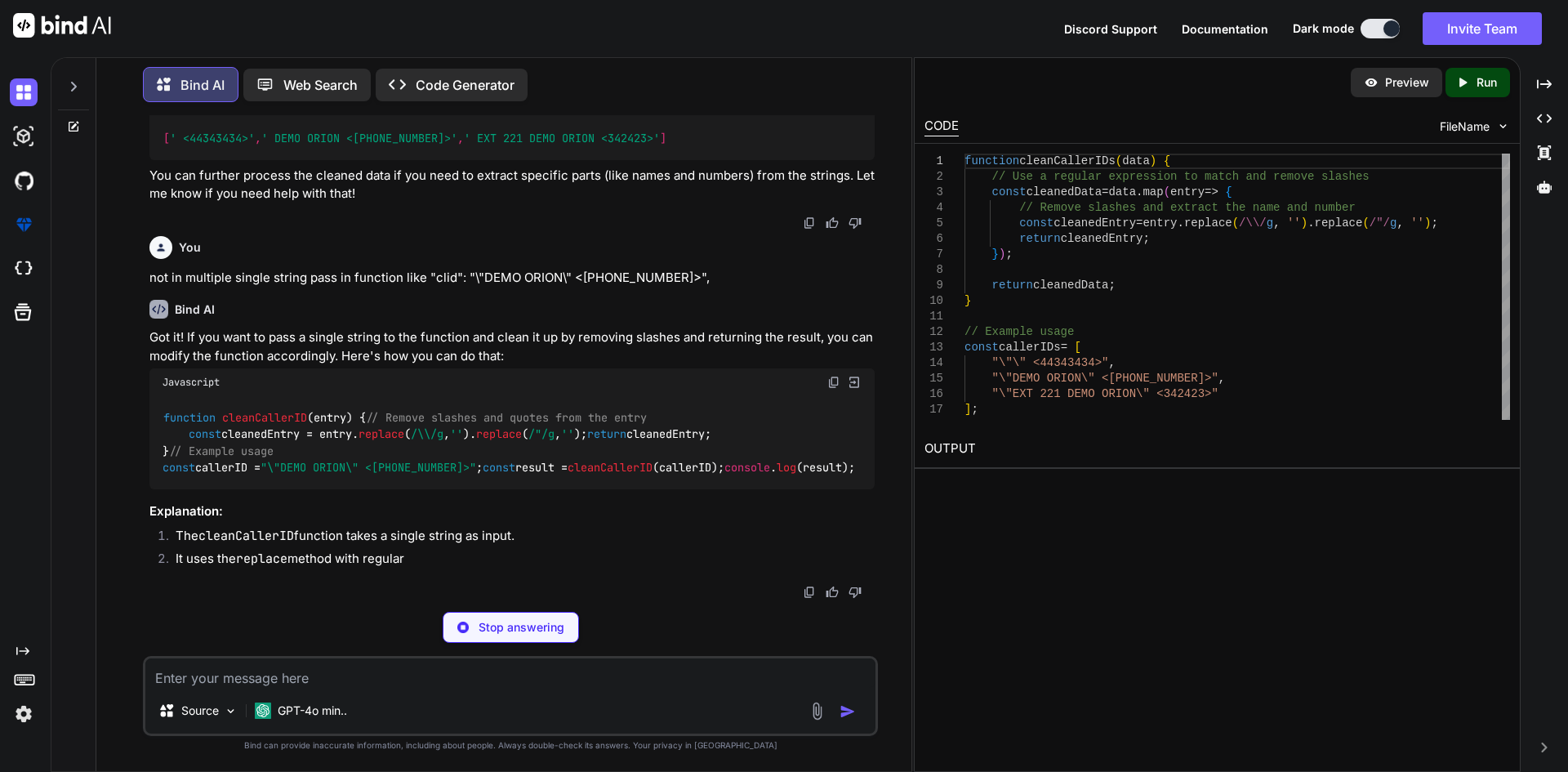
scroll to position [1238, 0]
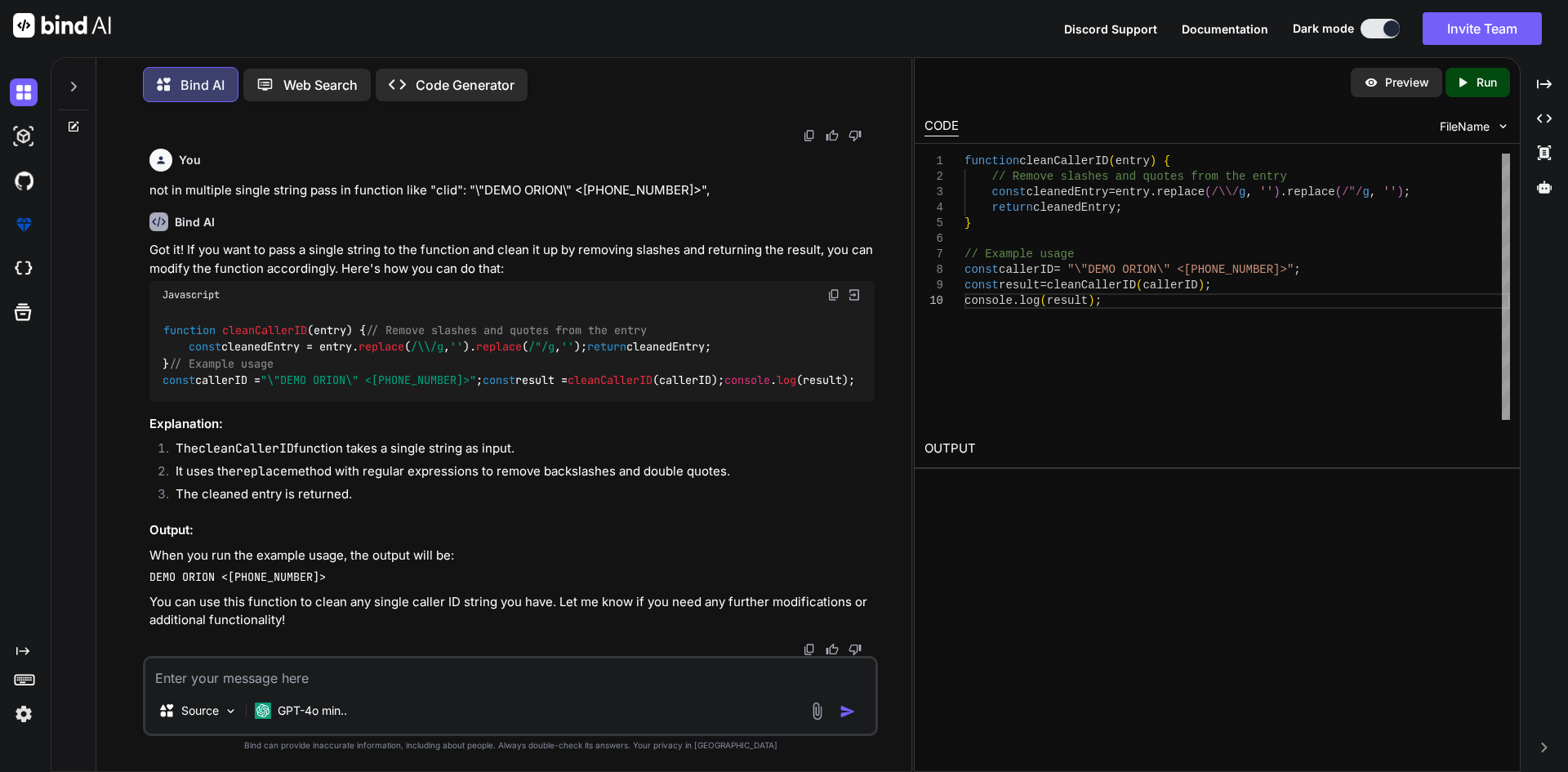
copy code "function cleanCallerID ( entry ) { // Remove slashes and quotes from the entry …"
drag, startPoint x: 182, startPoint y: 385, endPoint x: 159, endPoint y: 324, distance: 65.2
click at [159, 324] on div "function cleanCallerID ( entry ) { // Remove slashes and quotes from the entry …" at bounding box center [512, 355] width 726 height 93
click at [341, 669] on textarea at bounding box center [510, 673] width 730 height 29
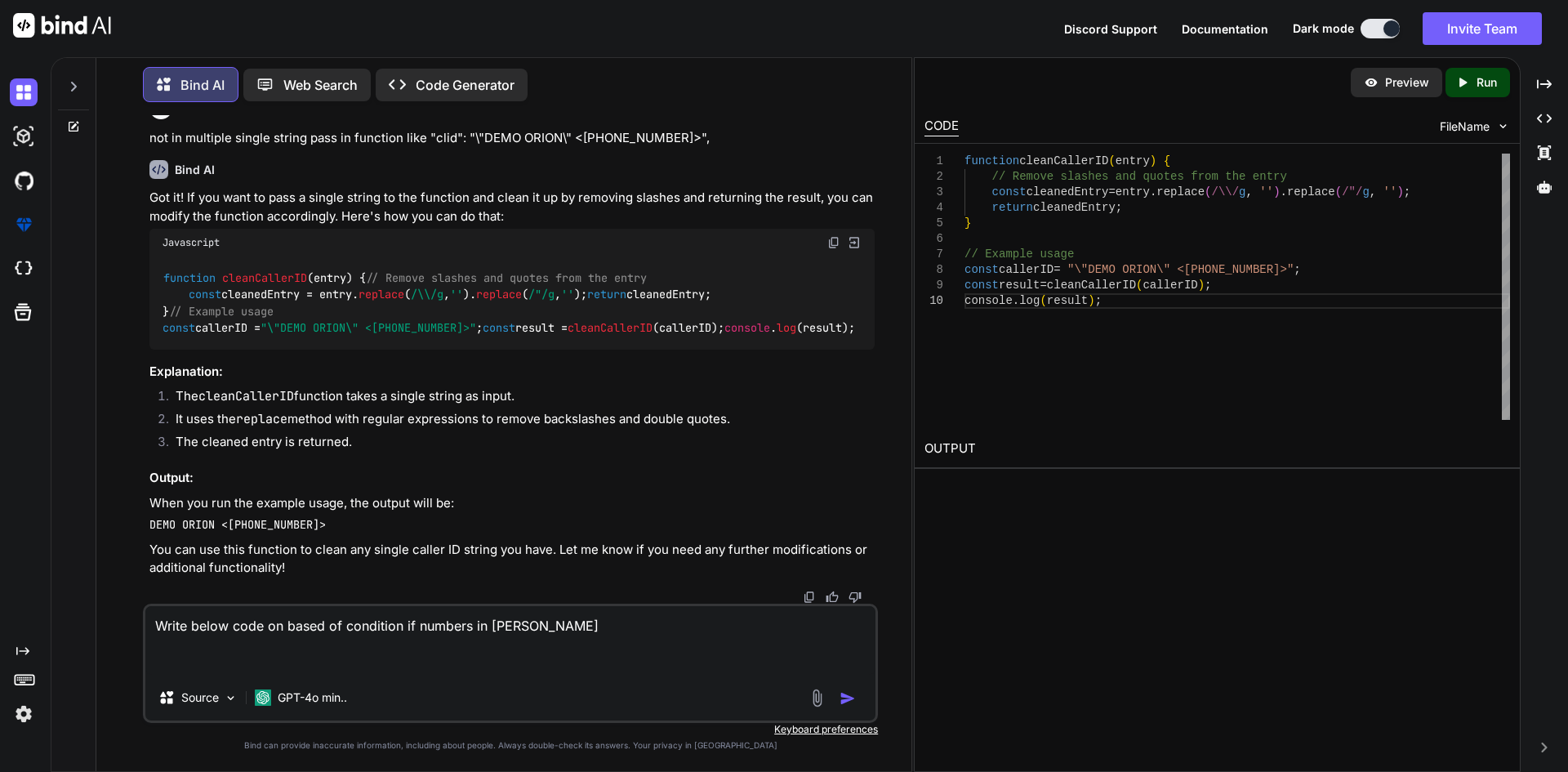
paste textarea "<div class="dashvardinner-right"> <img src="@/assets/images/cardimg.png" title=…"
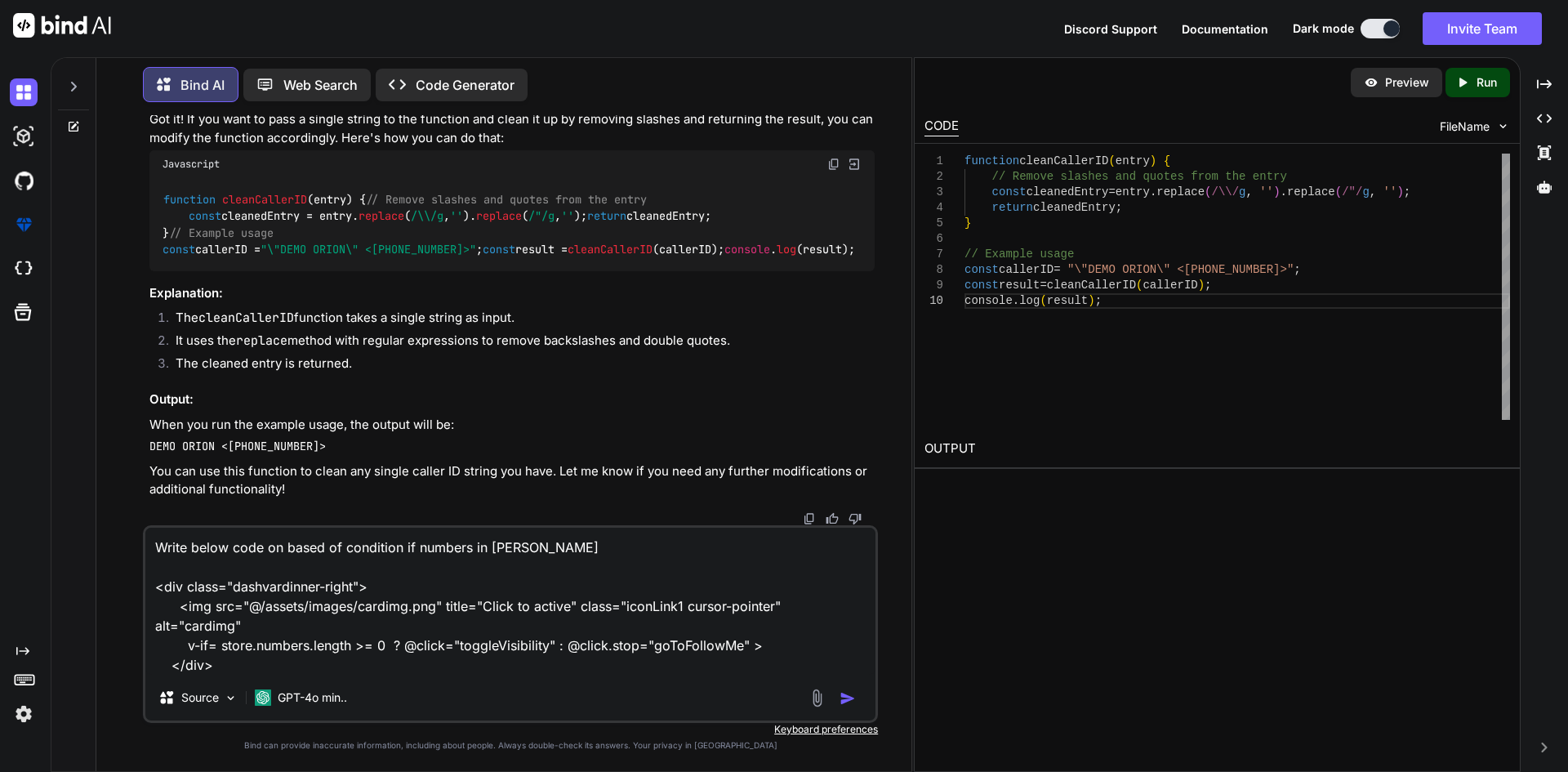
click at [339, 664] on textarea "Write below code on based of condition if numbers in vue js <div class="dashvar…" at bounding box center [510, 601] width 730 height 147
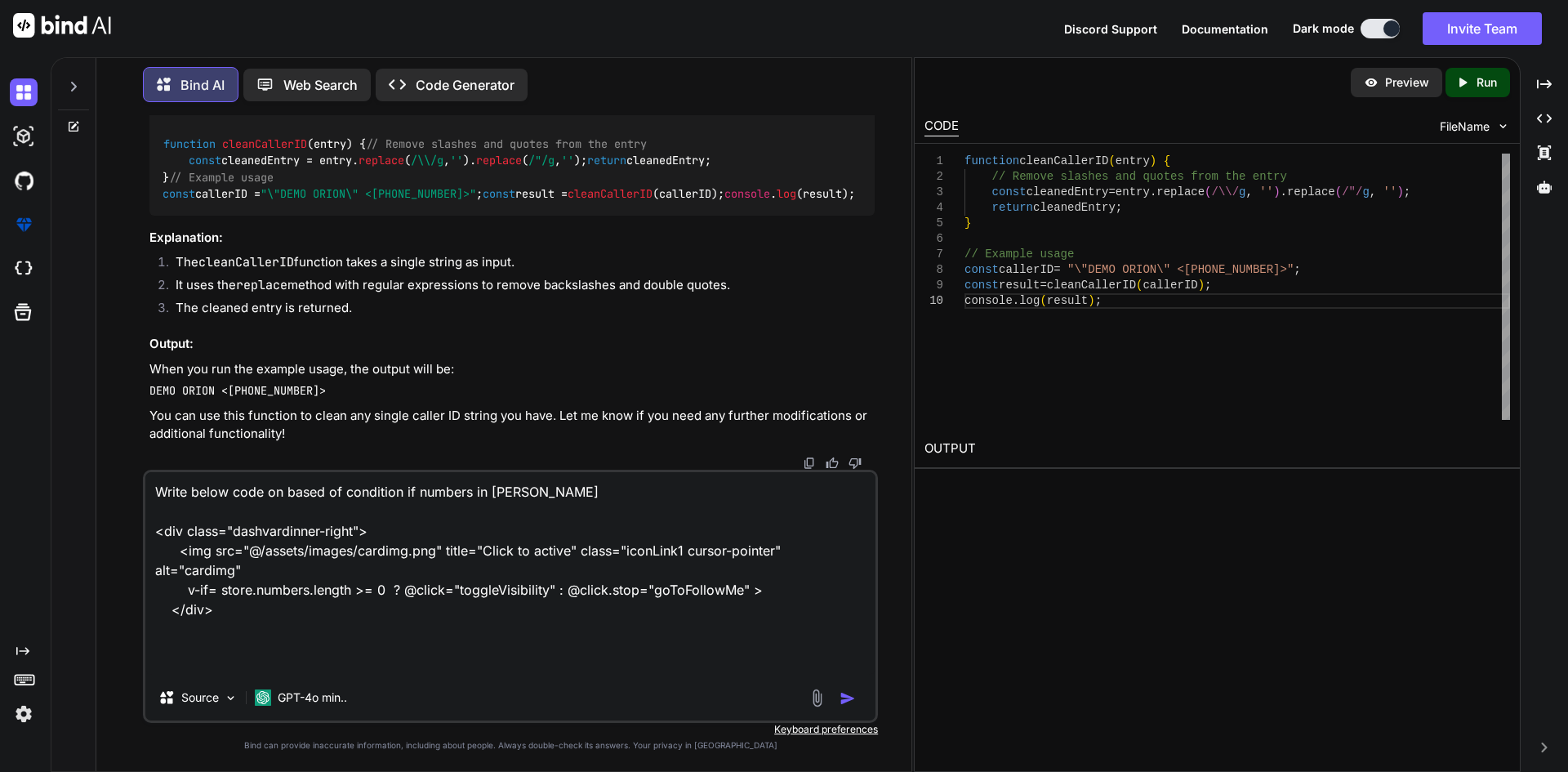
paste textarea "<template> <div class="dashcard-inner dCard1" :class="{ 'active-background': sc…"
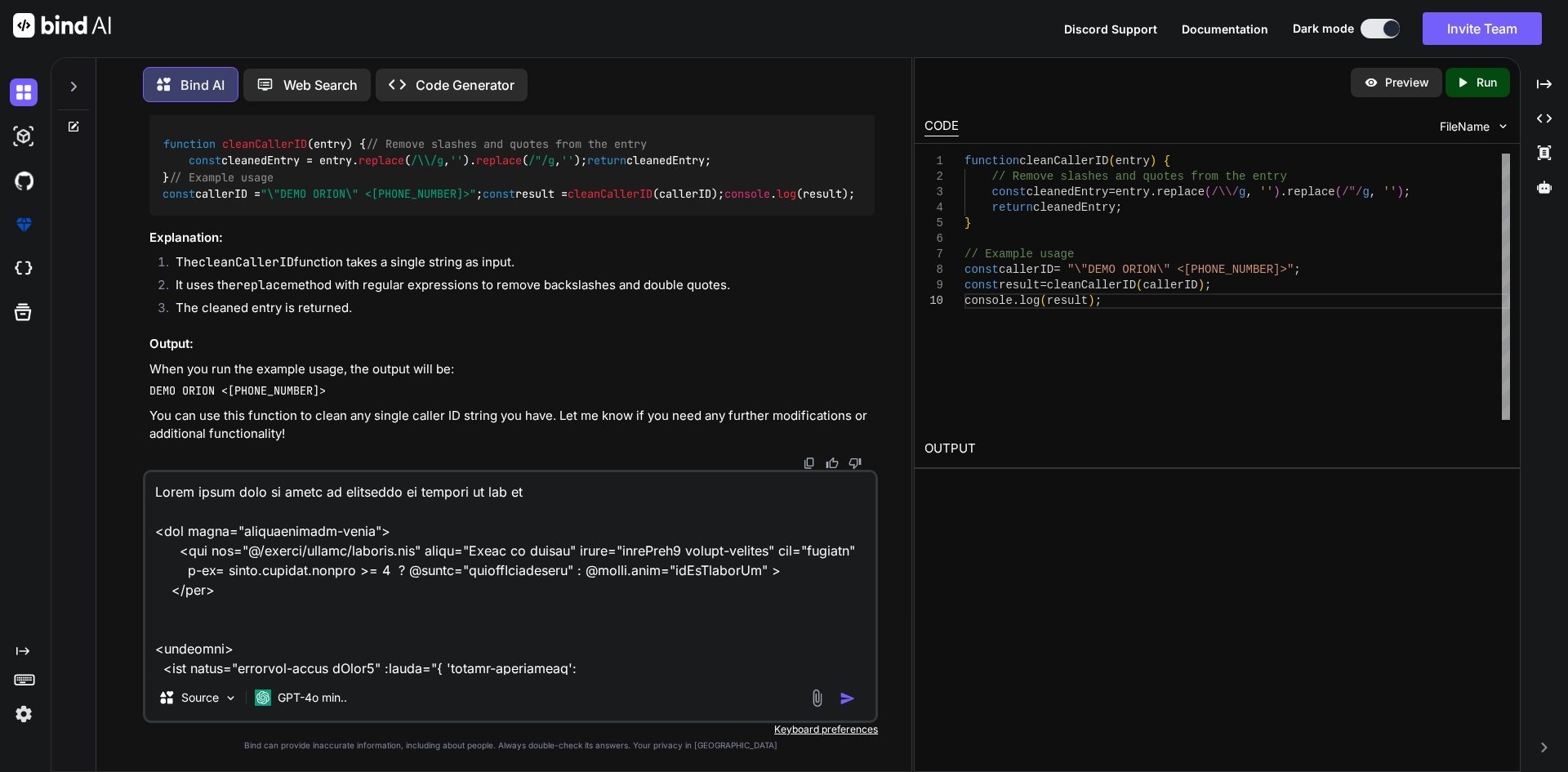
scroll to position [1707, 0]
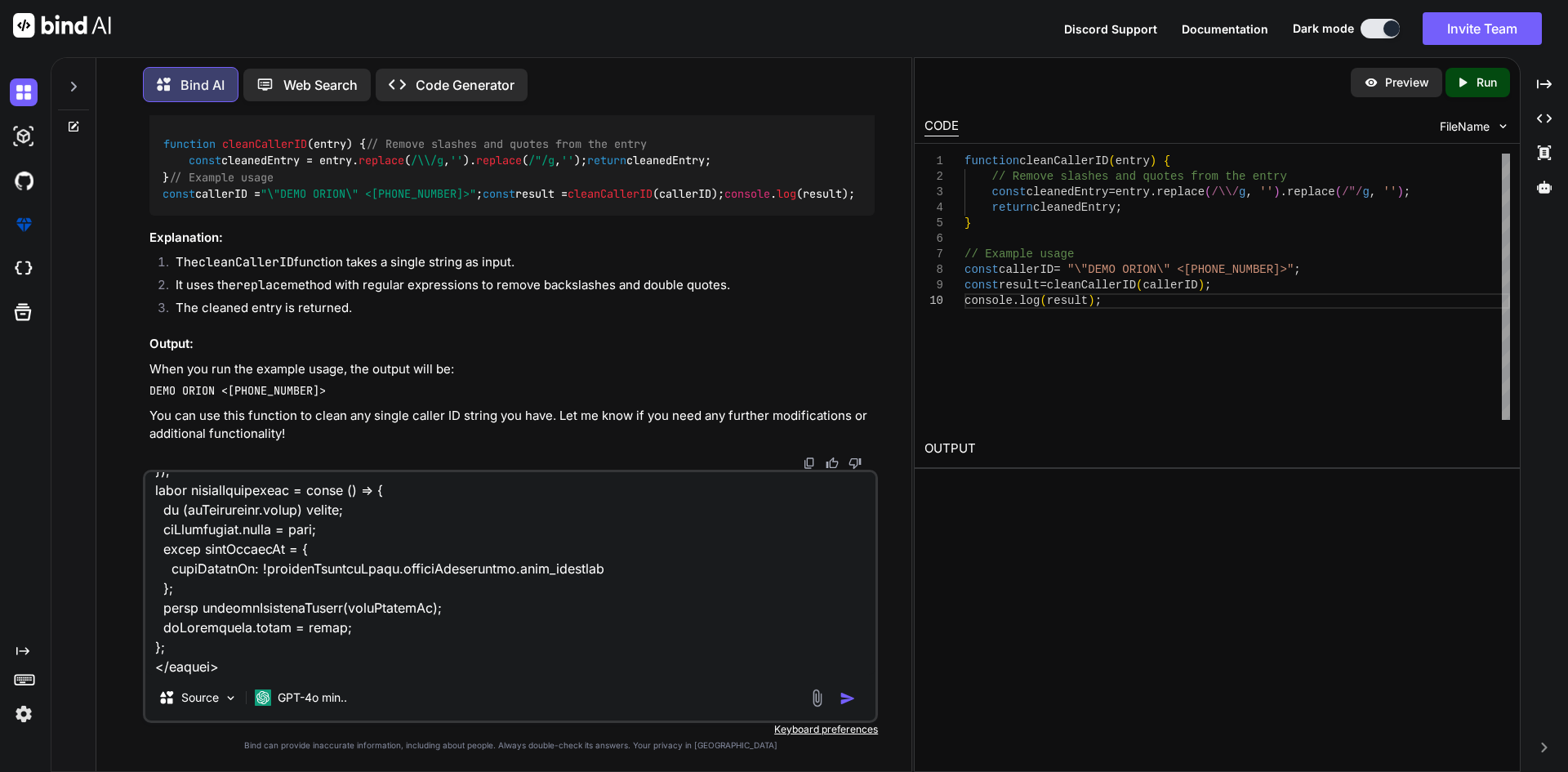
type textarea "Write below code on based of condition if numbers in vue js <div class="dashvar…"
click at [829, 695] on div at bounding box center [835, 698] width 55 height 19
click at [845, 699] on img "button" at bounding box center [847, 698] width 16 height 16
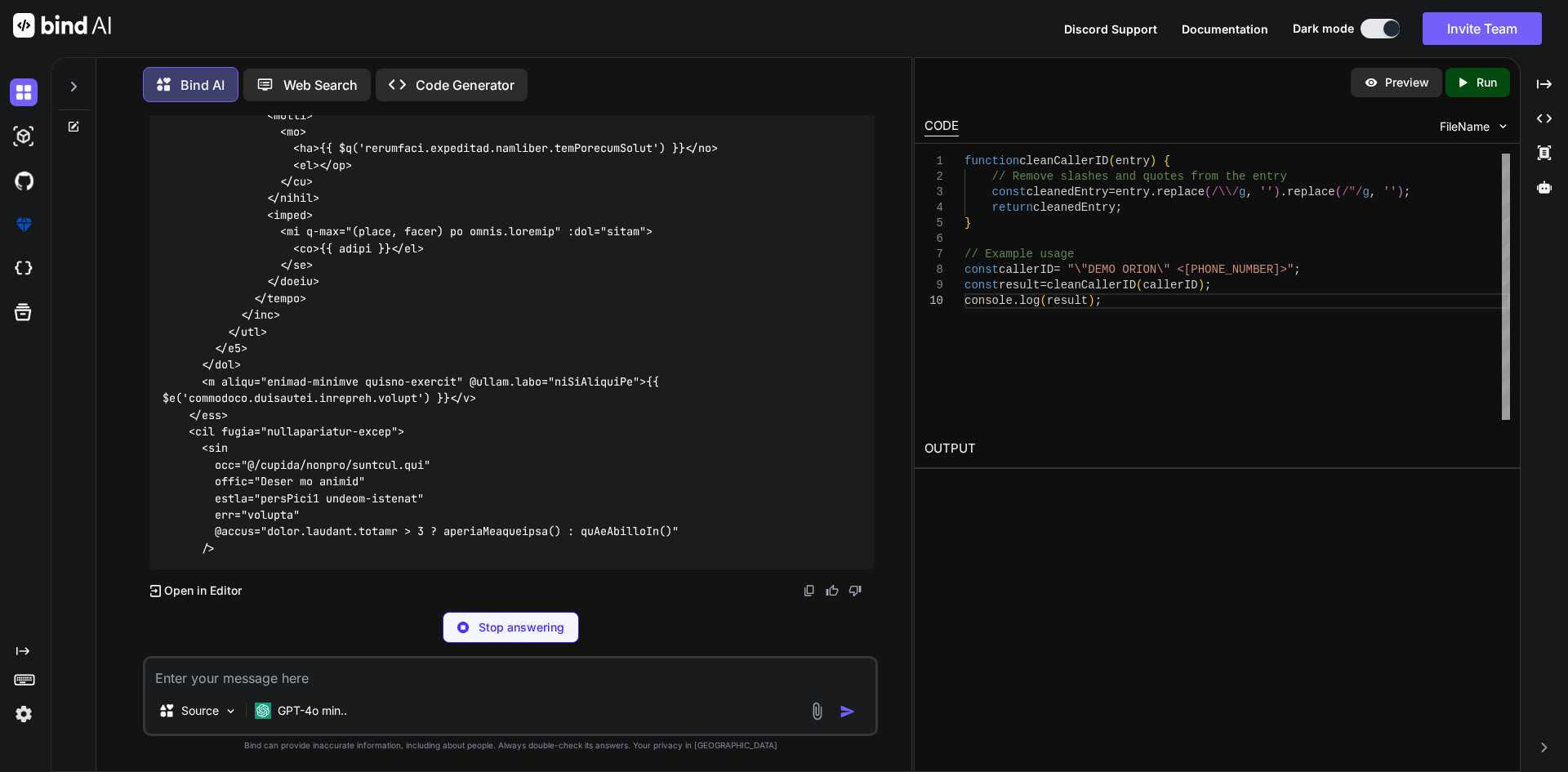
scroll to position [3043, 0]
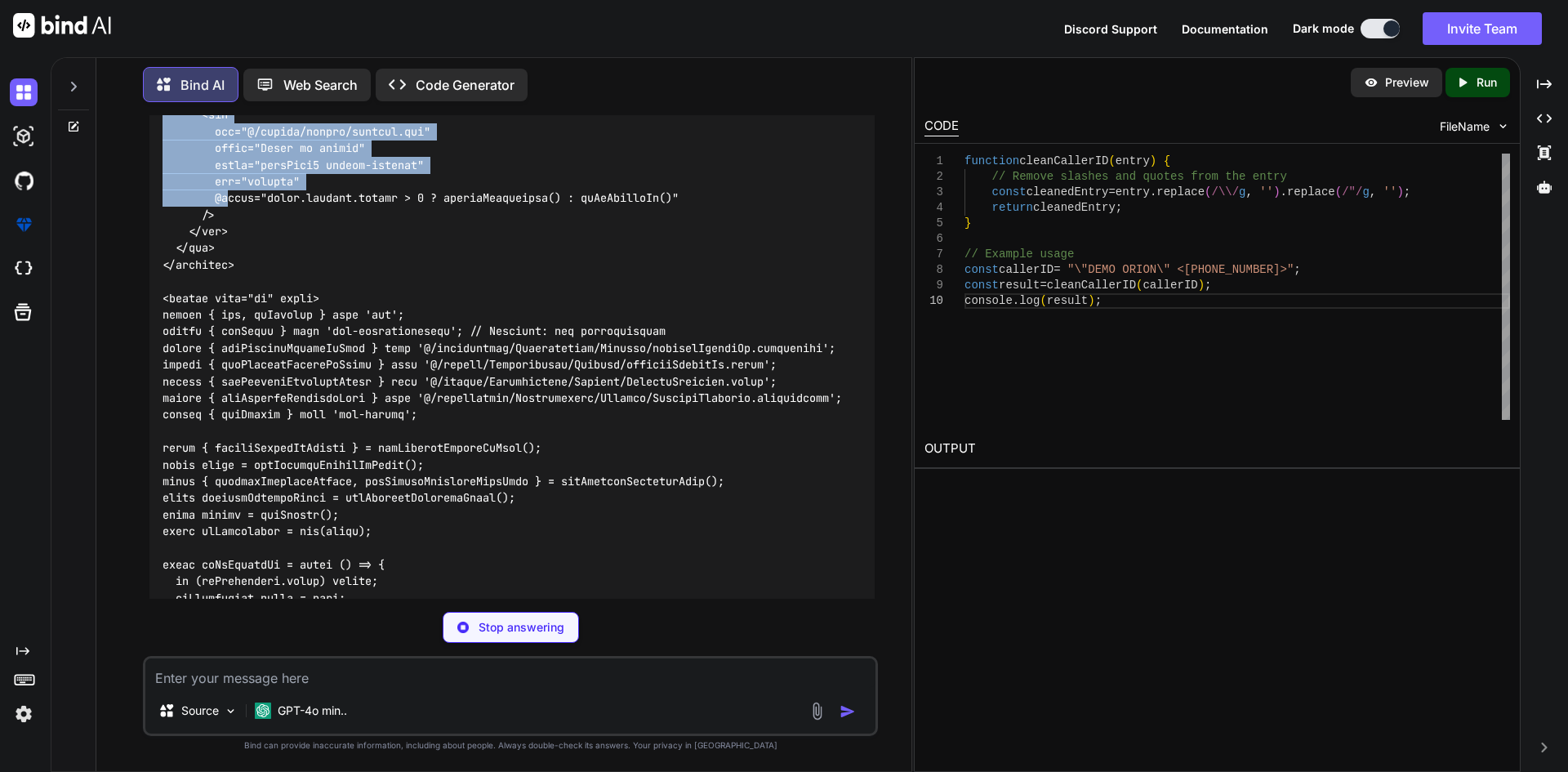
drag, startPoint x: 212, startPoint y: 512, endPoint x: 226, endPoint y: 510, distance: 14.1
click at [226, 510] on code at bounding box center [502, 23] width 679 height 1199
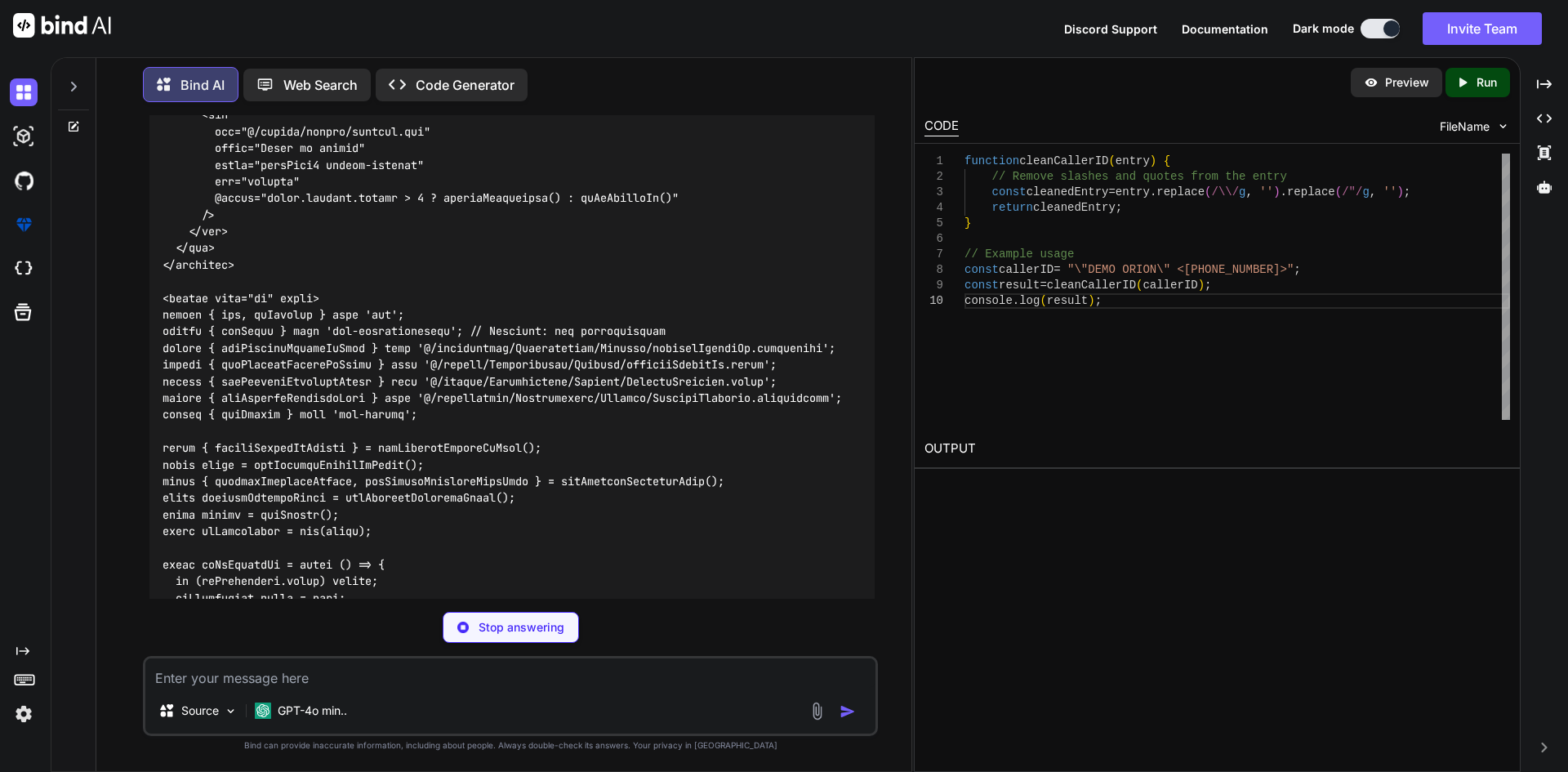
click at [300, 526] on div at bounding box center [512, 40] width 726 height 1259
drag, startPoint x: 213, startPoint y: 512, endPoint x: 588, endPoint y: 512, distance: 375.0
click at [588, 512] on code at bounding box center [502, 198] width 679 height 1550
click at [603, 542] on div at bounding box center [512, 198] width 726 height 1575
drag, startPoint x: 690, startPoint y: 511, endPoint x: 214, endPoint y: 516, distance: 476.0
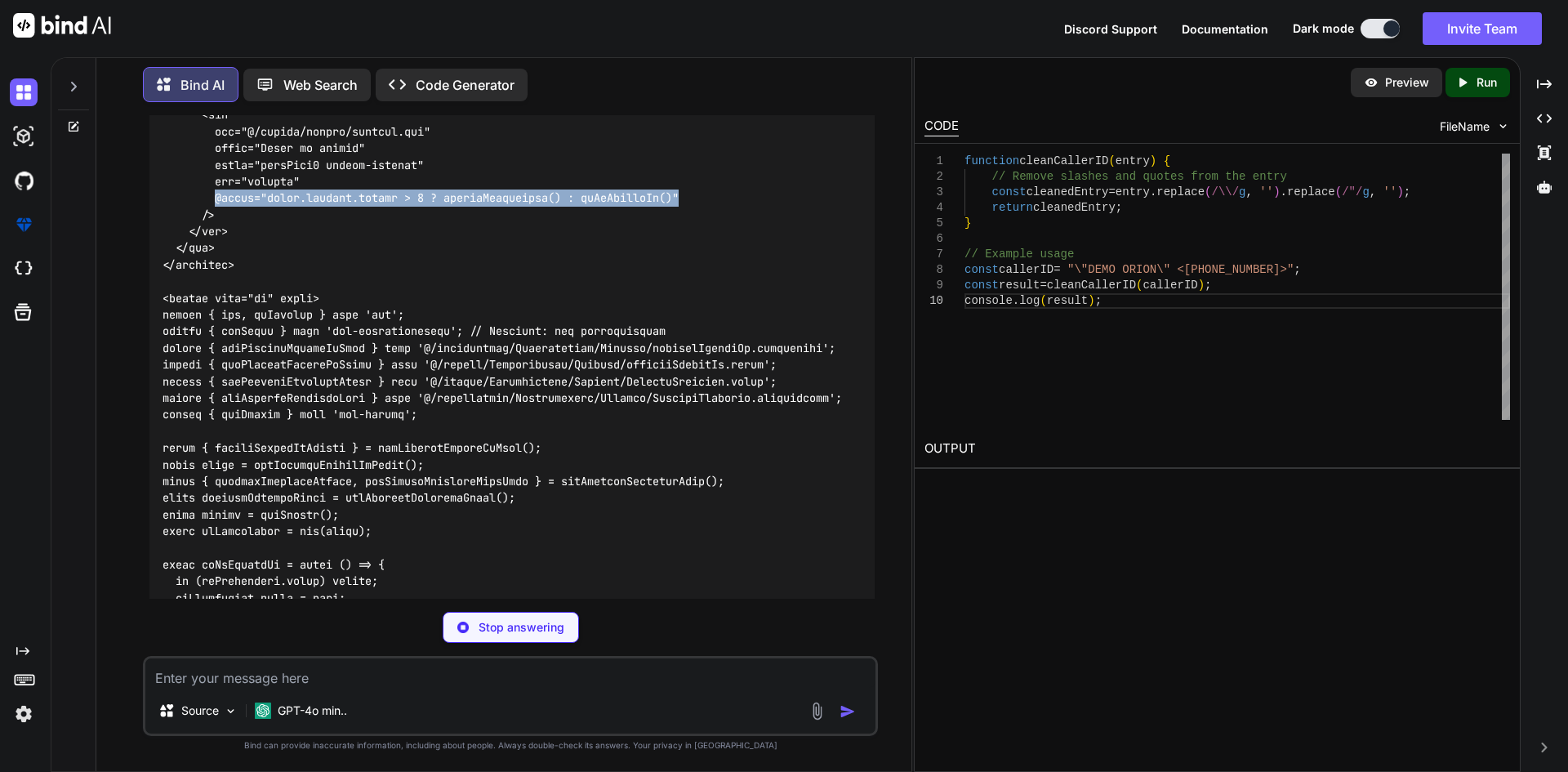
click at [214, 516] on div at bounding box center [512, 198] width 726 height 1575
copy code "@click="store.numbers.length > 0 ? toggleVisibility() : goToFollowMe()""
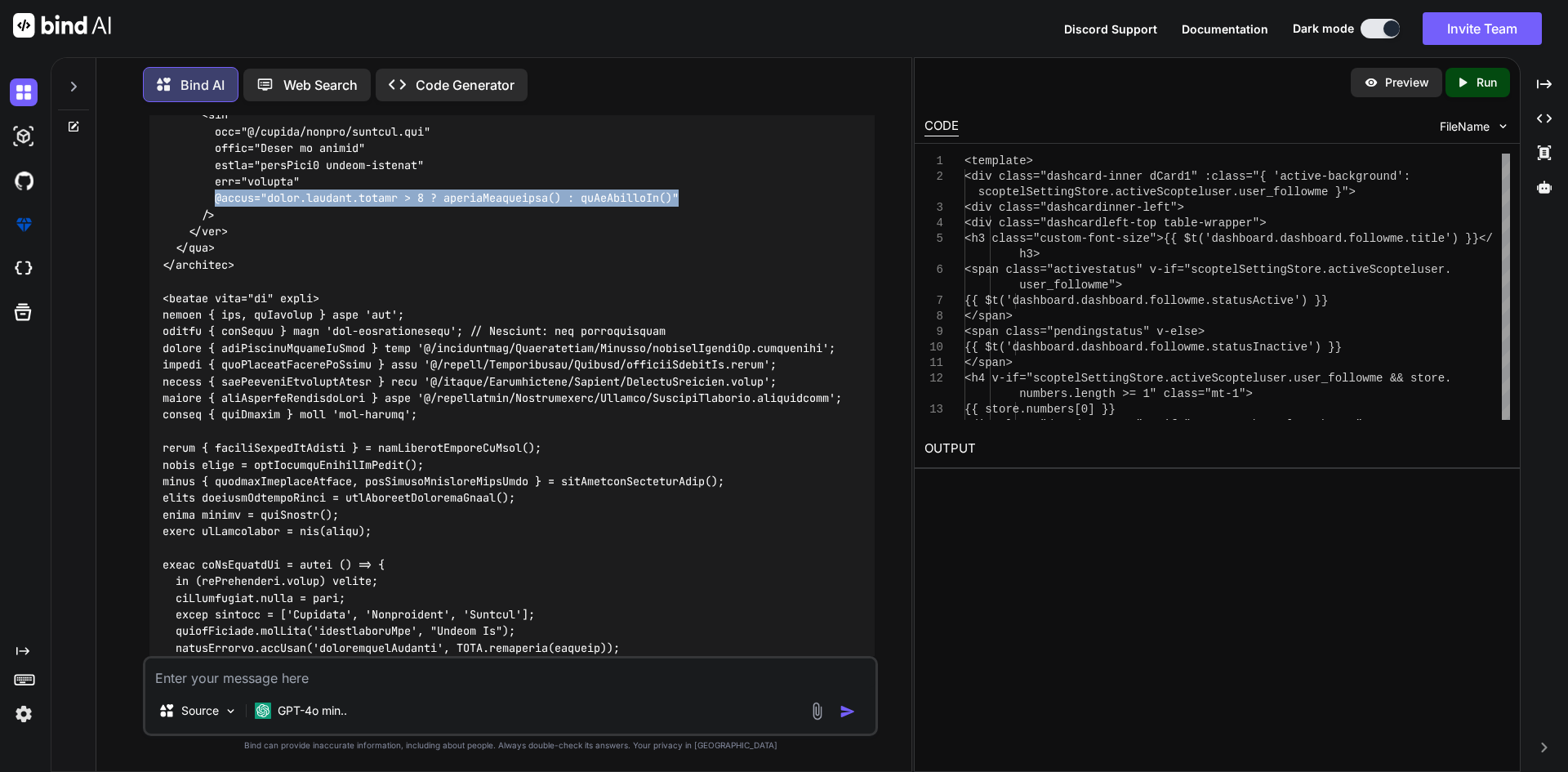
scroll to position [3207, 0]
